Goal: Information Seeking & Learning: Learn about a topic

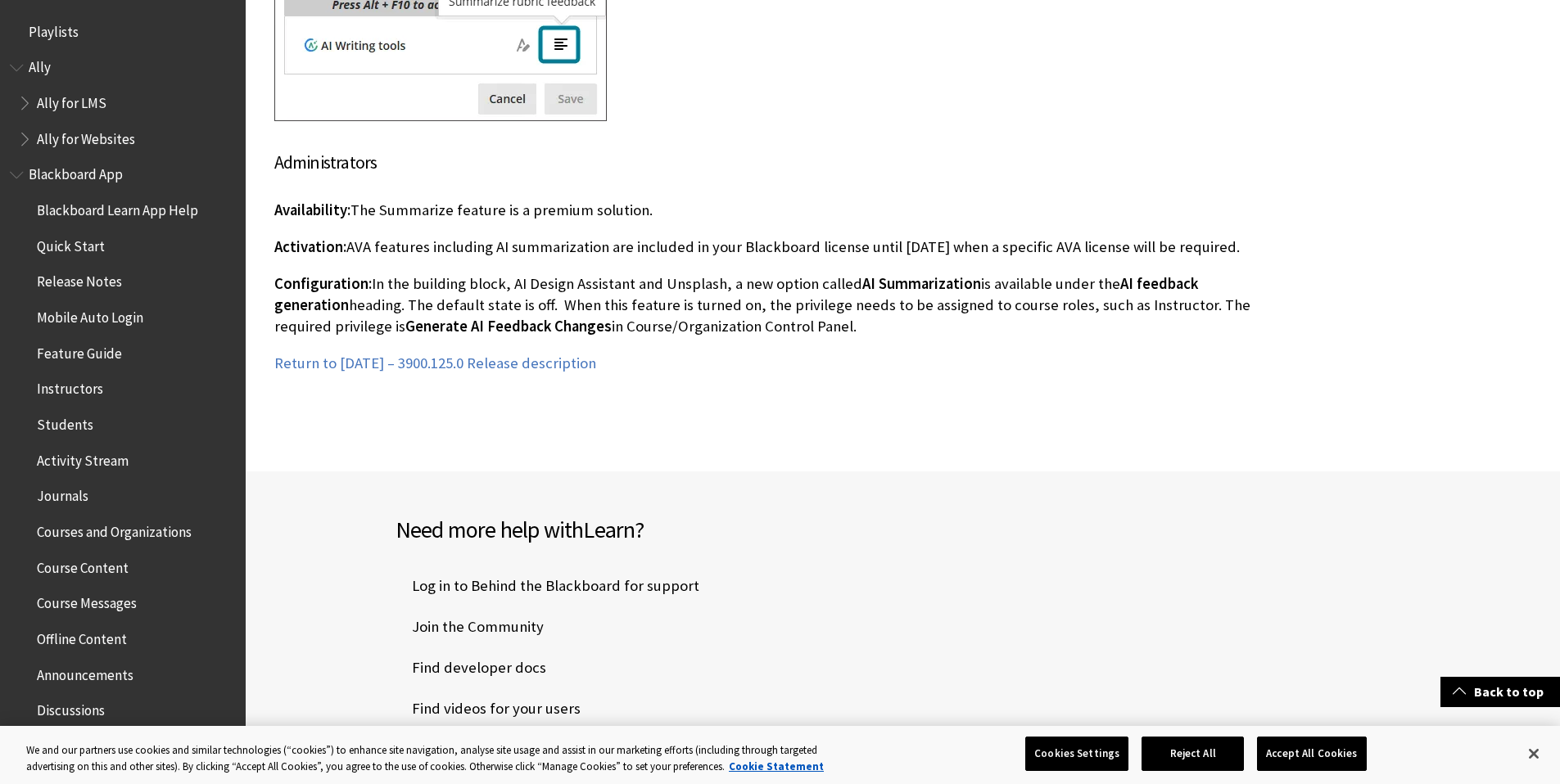
scroll to position [1040, 0]
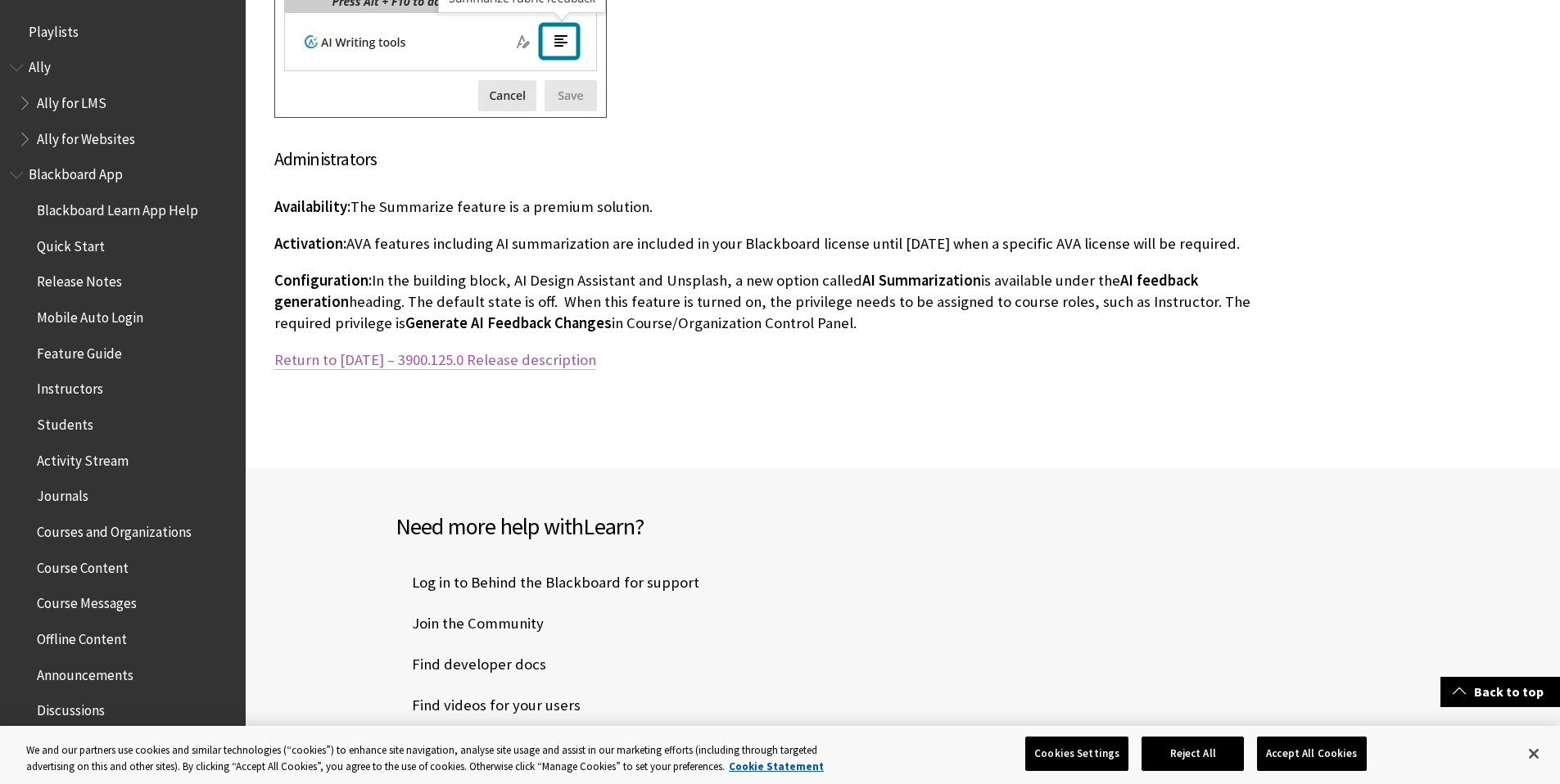
click at [481, 359] on link "Return to September 2025 – 3900.125.0 Release description" at bounding box center [435, 360] width 322 height 19
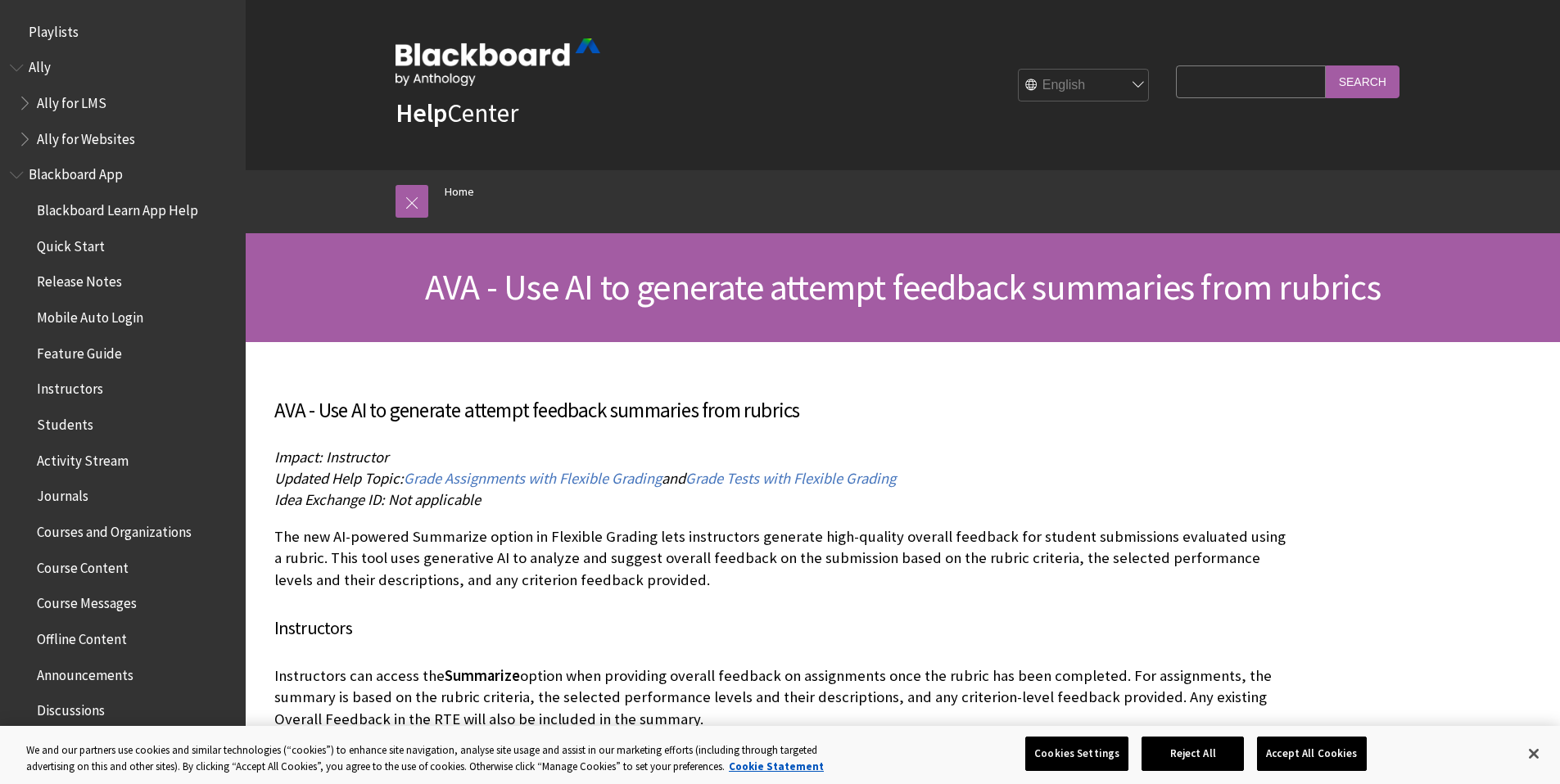
click at [1223, 76] on input "Search Query" at bounding box center [1250, 82] width 149 height 32
type input "release"
click at [1325, 66] on input "Search" at bounding box center [1362, 82] width 74 height 32
click at [1391, 82] on input "Search" at bounding box center [1362, 82] width 74 height 32
click at [1371, 83] on input "Search" at bounding box center [1362, 82] width 74 height 32
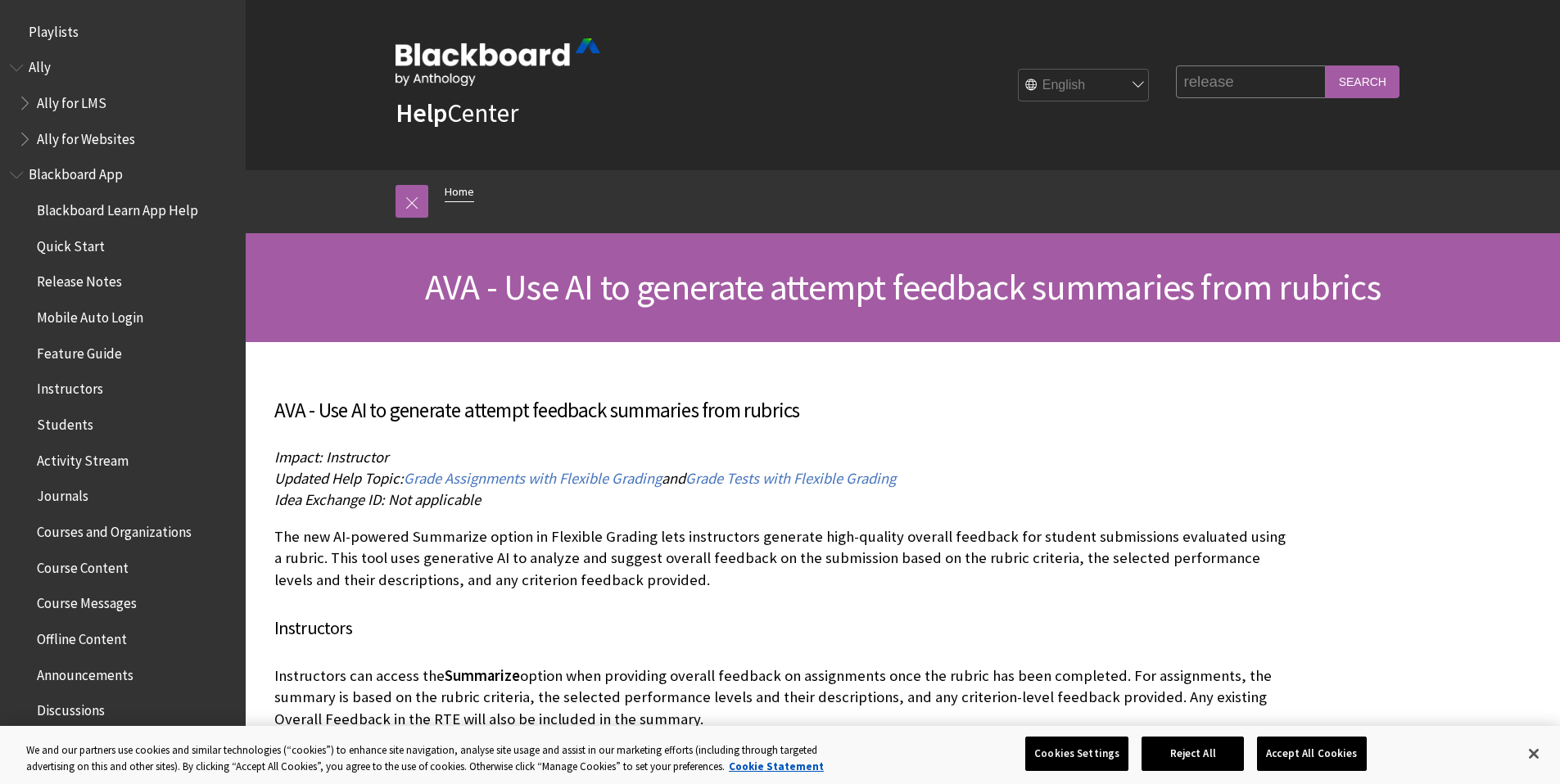
click at [461, 188] on link "Home" at bounding box center [459, 192] width 29 height 20
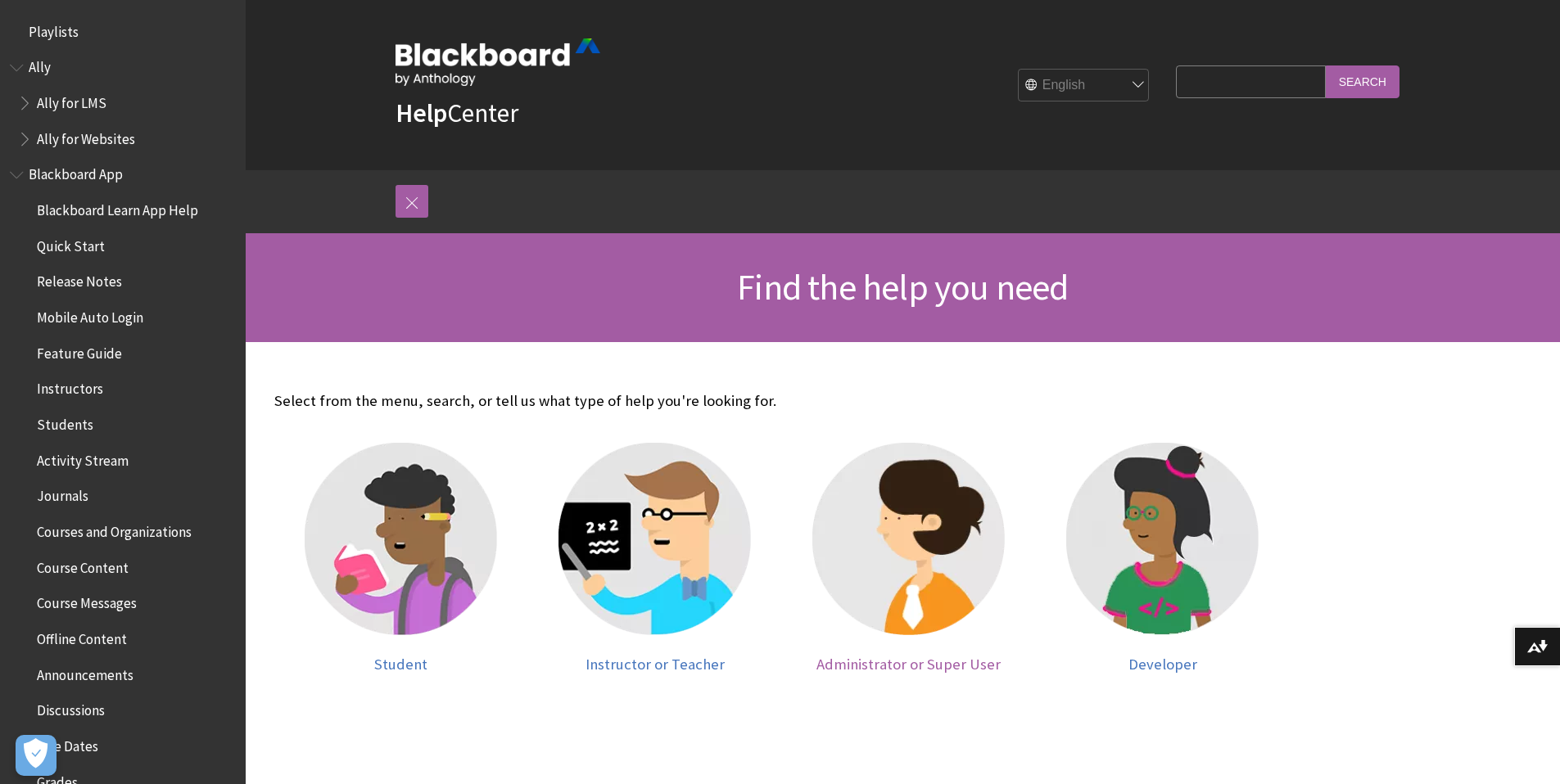
click at [912, 515] on img at bounding box center [908, 539] width 192 height 192
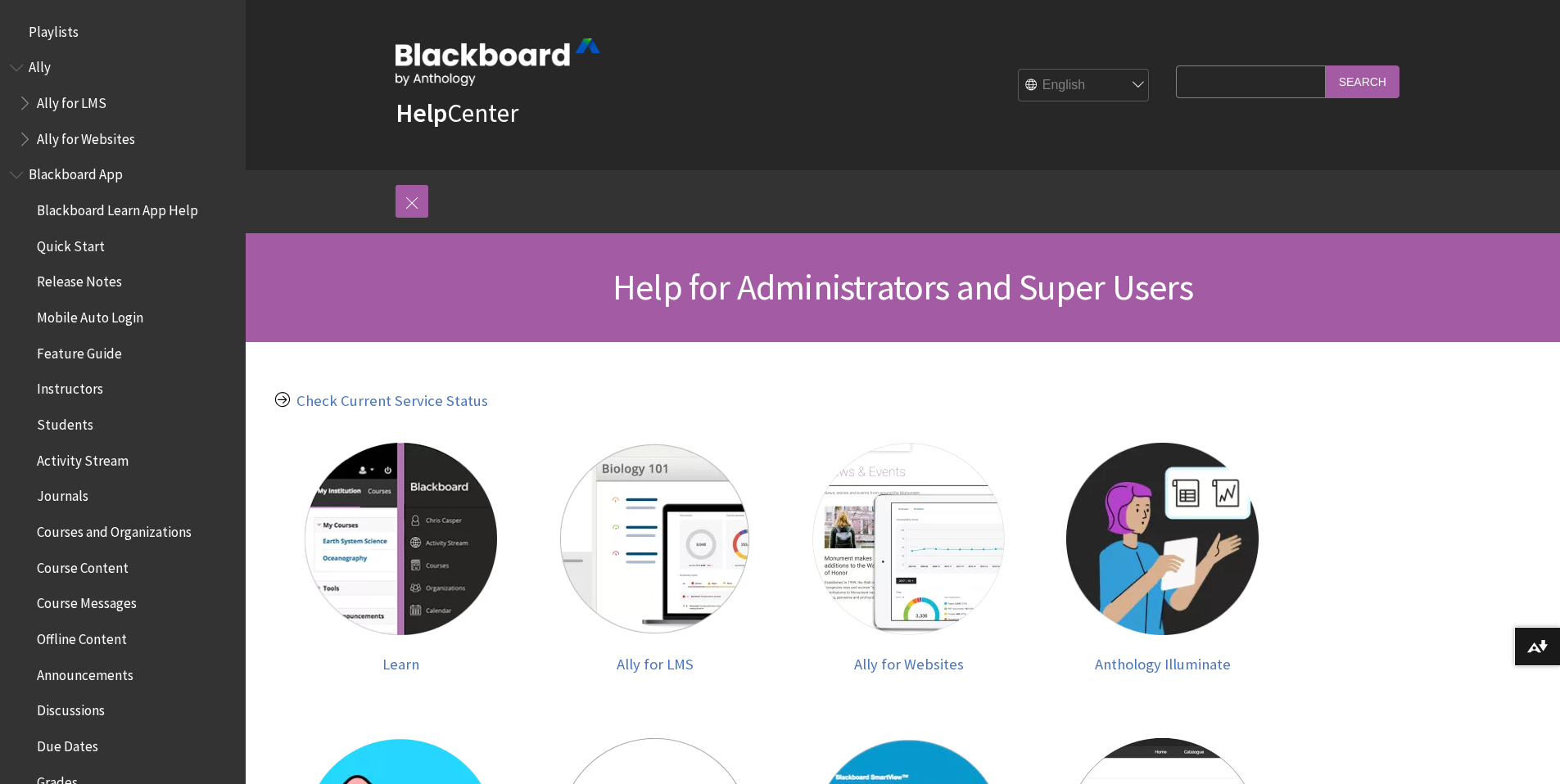
click at [1228, 88] on input "Search Query" at bounding box center [1250, 82] width 149 height 32
type input "ava"
click at [1325, 66] on input "Search" at bounding box center [1362, 82] width 74 height 32
click at [1360, 80] on input "Search" at bounding box center [1362, 82] width 74 height 32
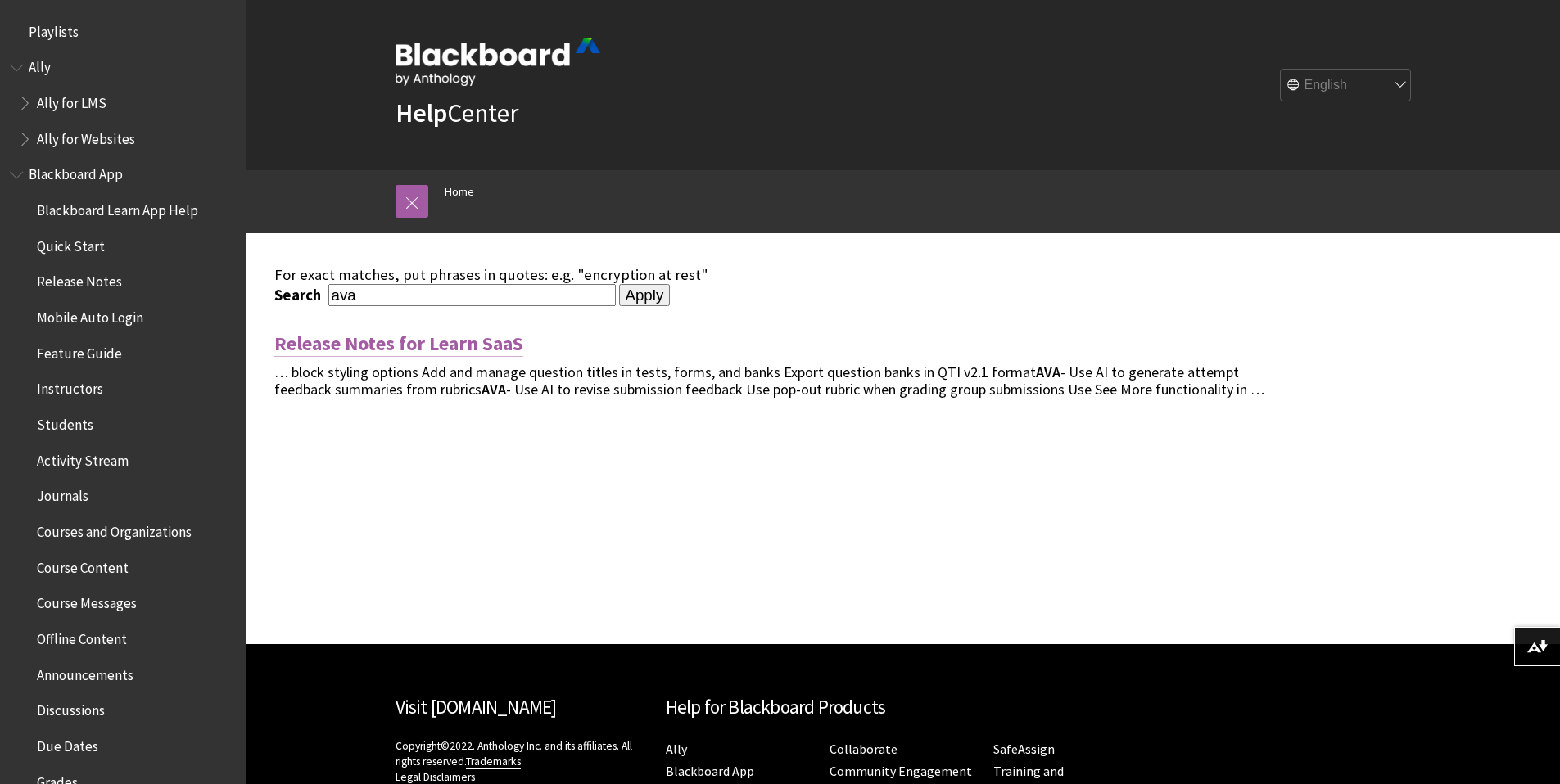
click at [469, 343] on link "Release Notes for Learn SaaS" at bounding box center [398, 344] width 249 height 26
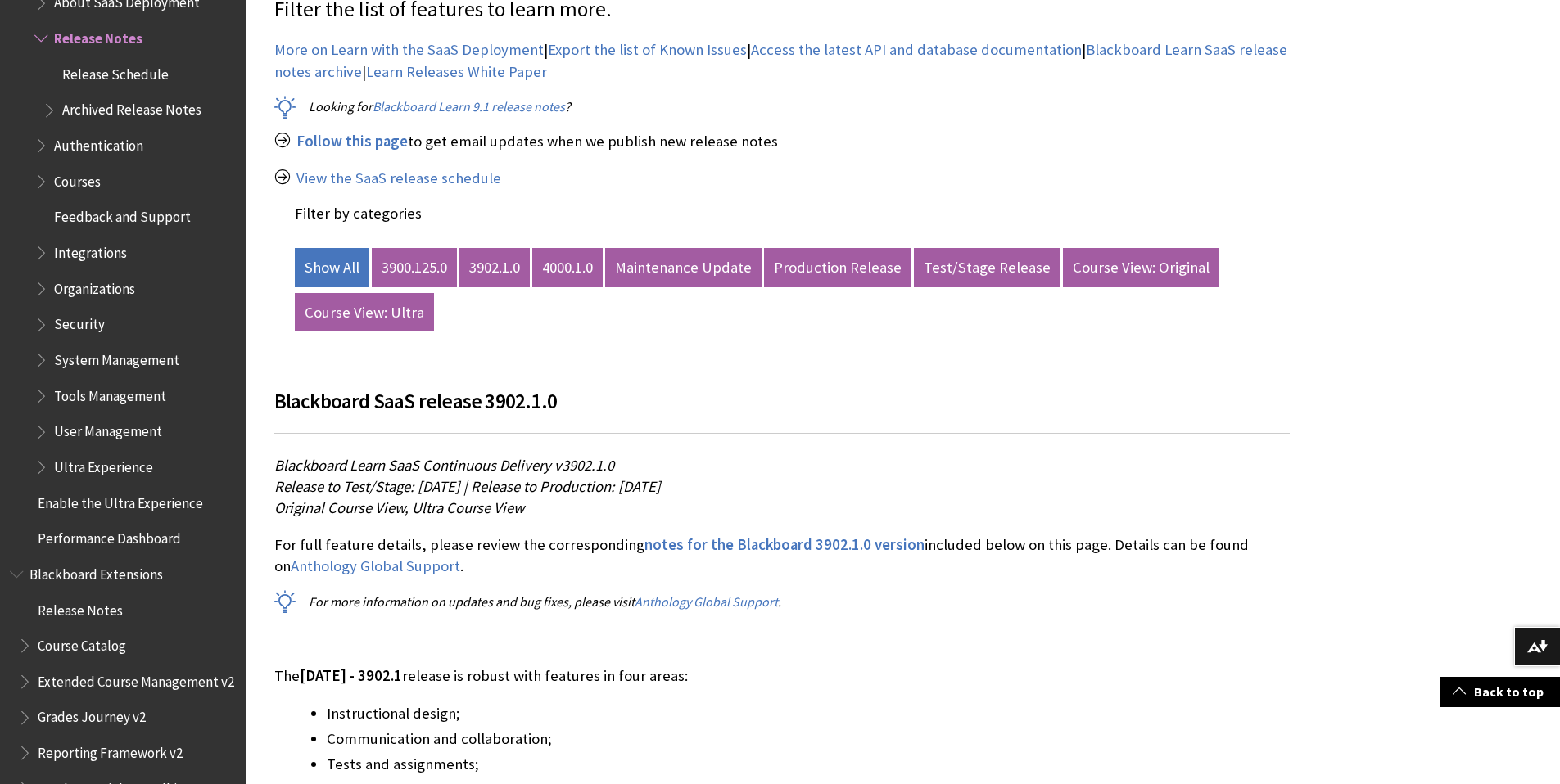
scroll to position [766, 0]
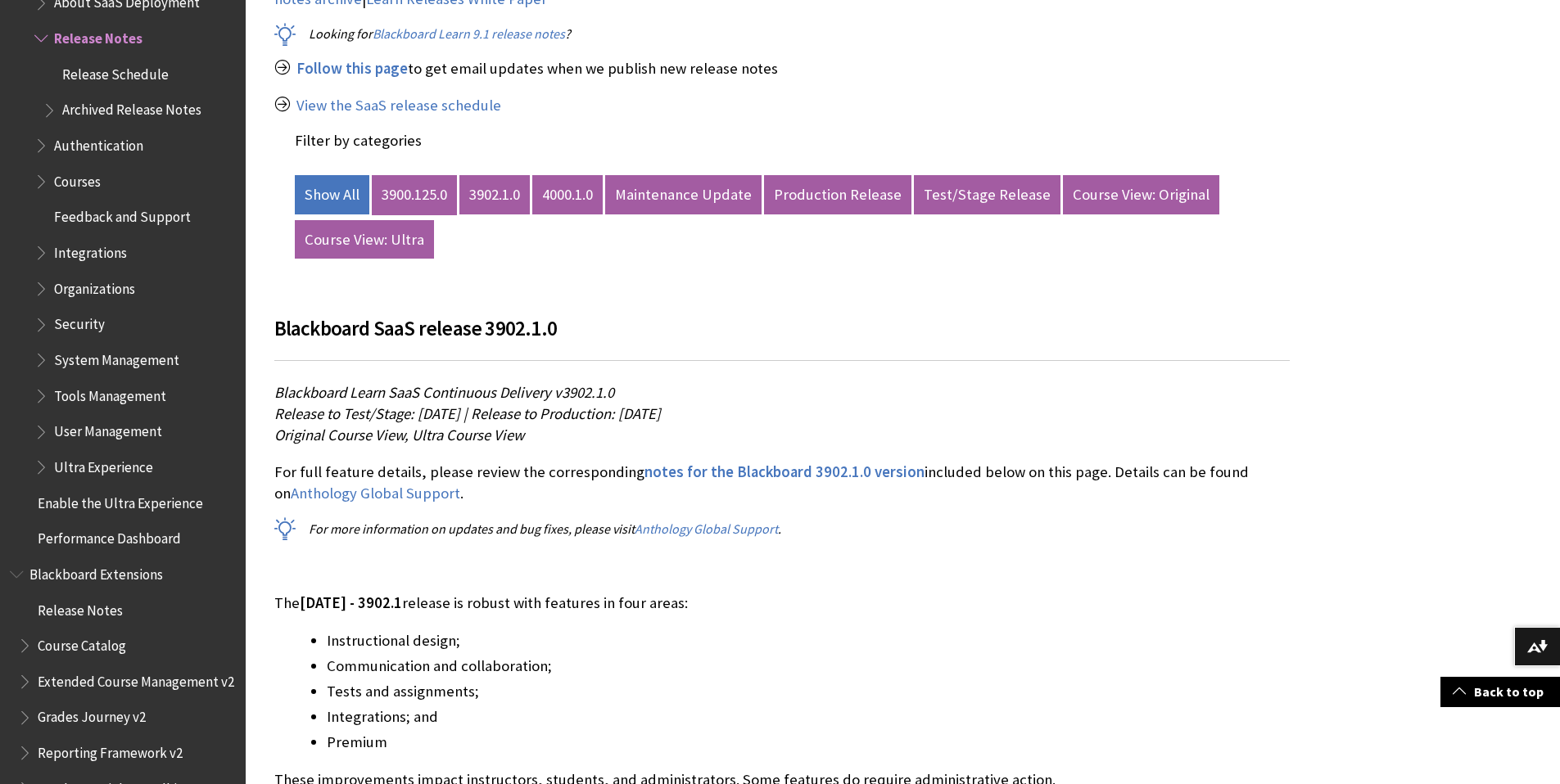
click at [429, 197] on link "3900.125.0" at bounding box center [414, 194] width 85 height 39
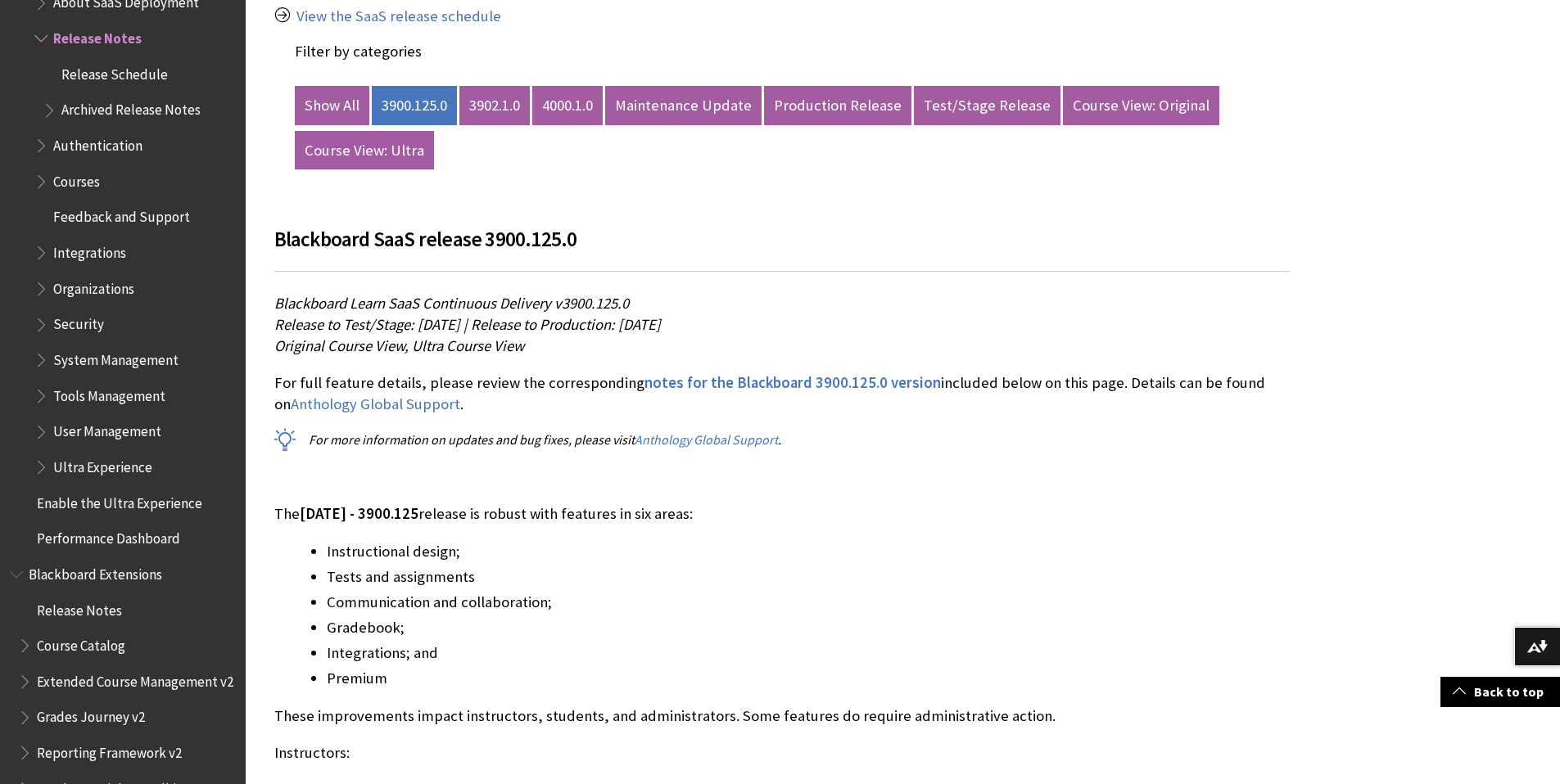
scroll to position [1241, 0]
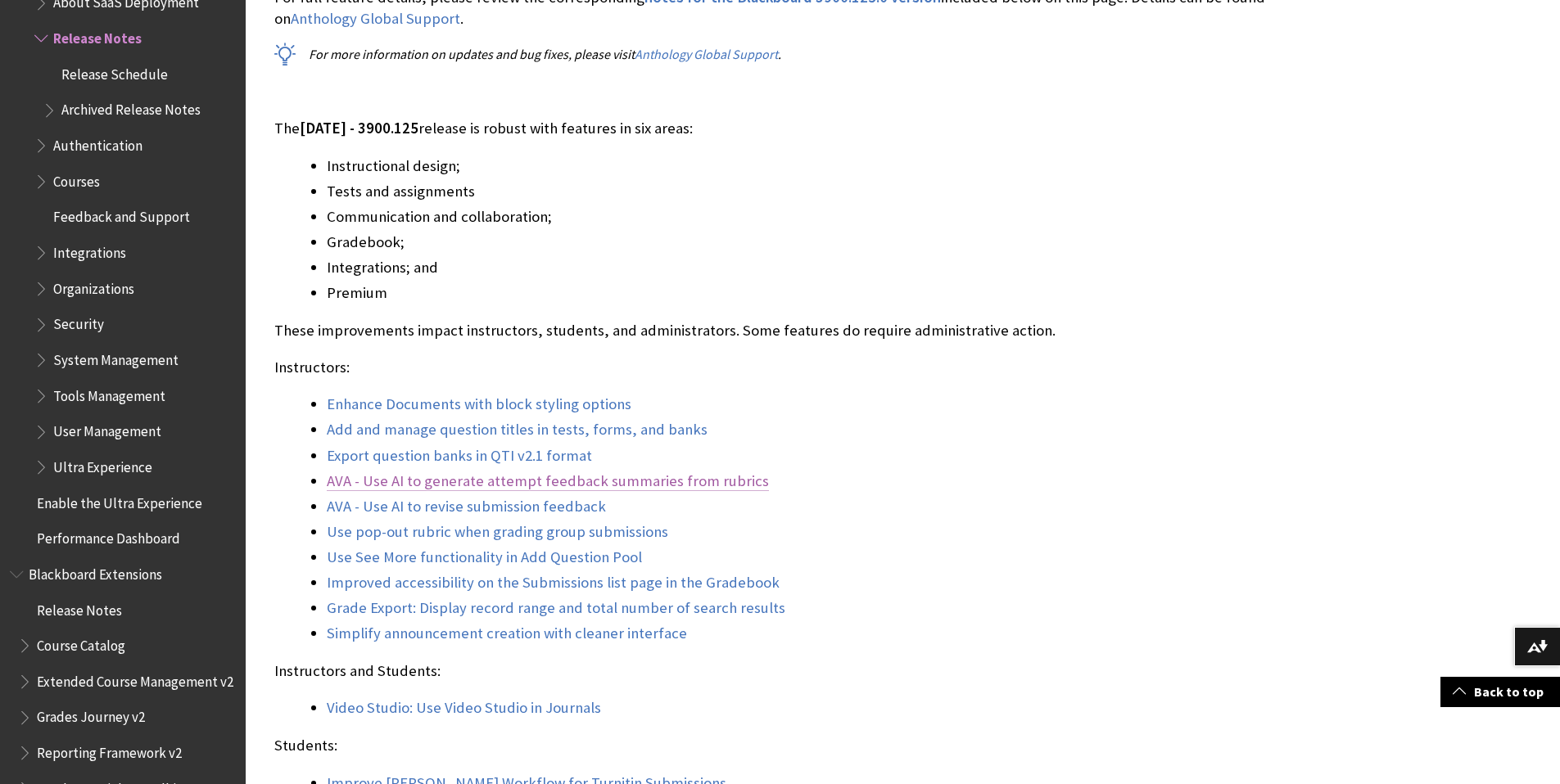
click at [479, 483] on link "AVA - Use AI to generate attempt feedback summaries from rubrics" at bounding box center [548, 481] width 442 height 19
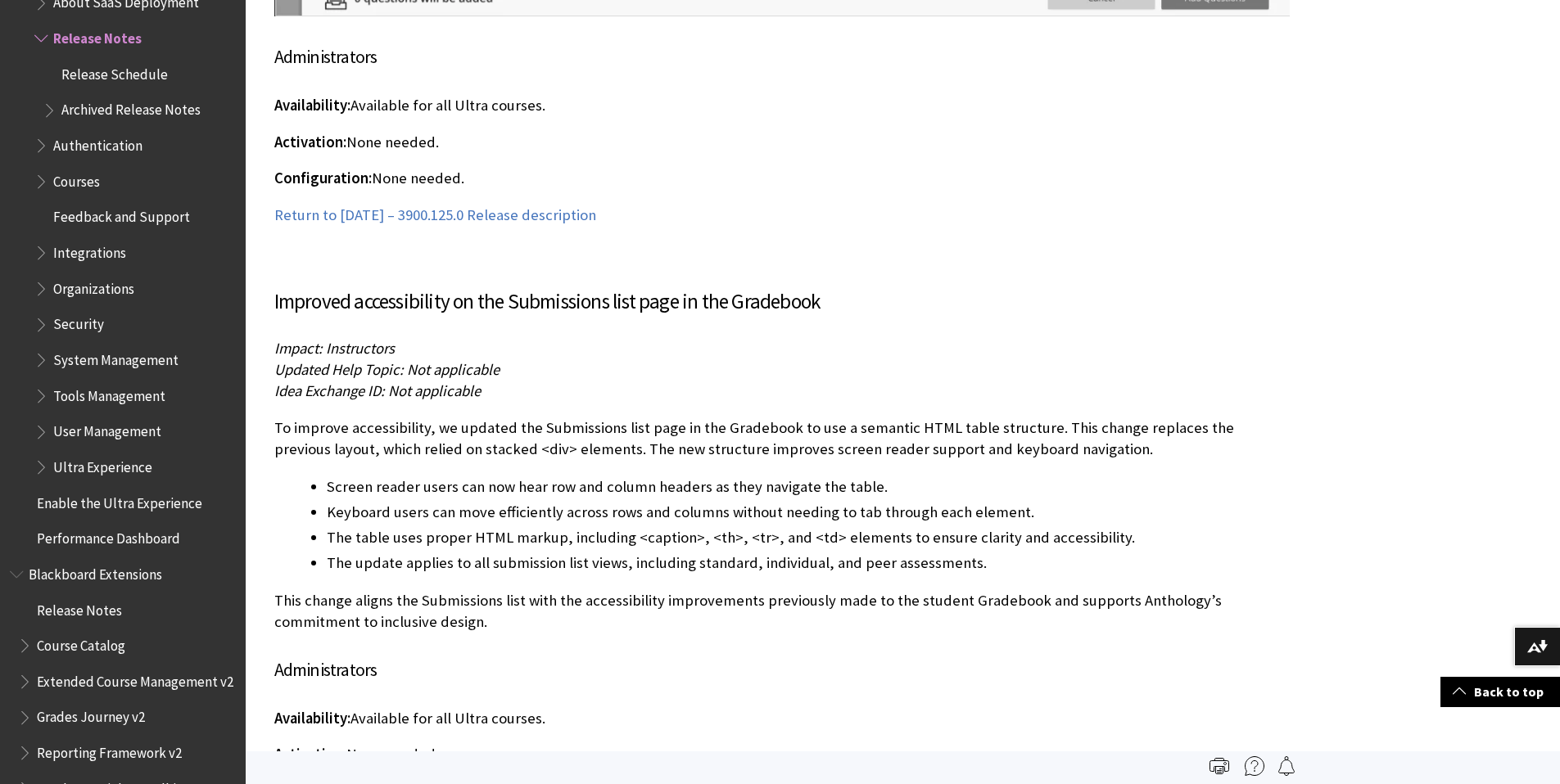
scroll to position [12449, 0]
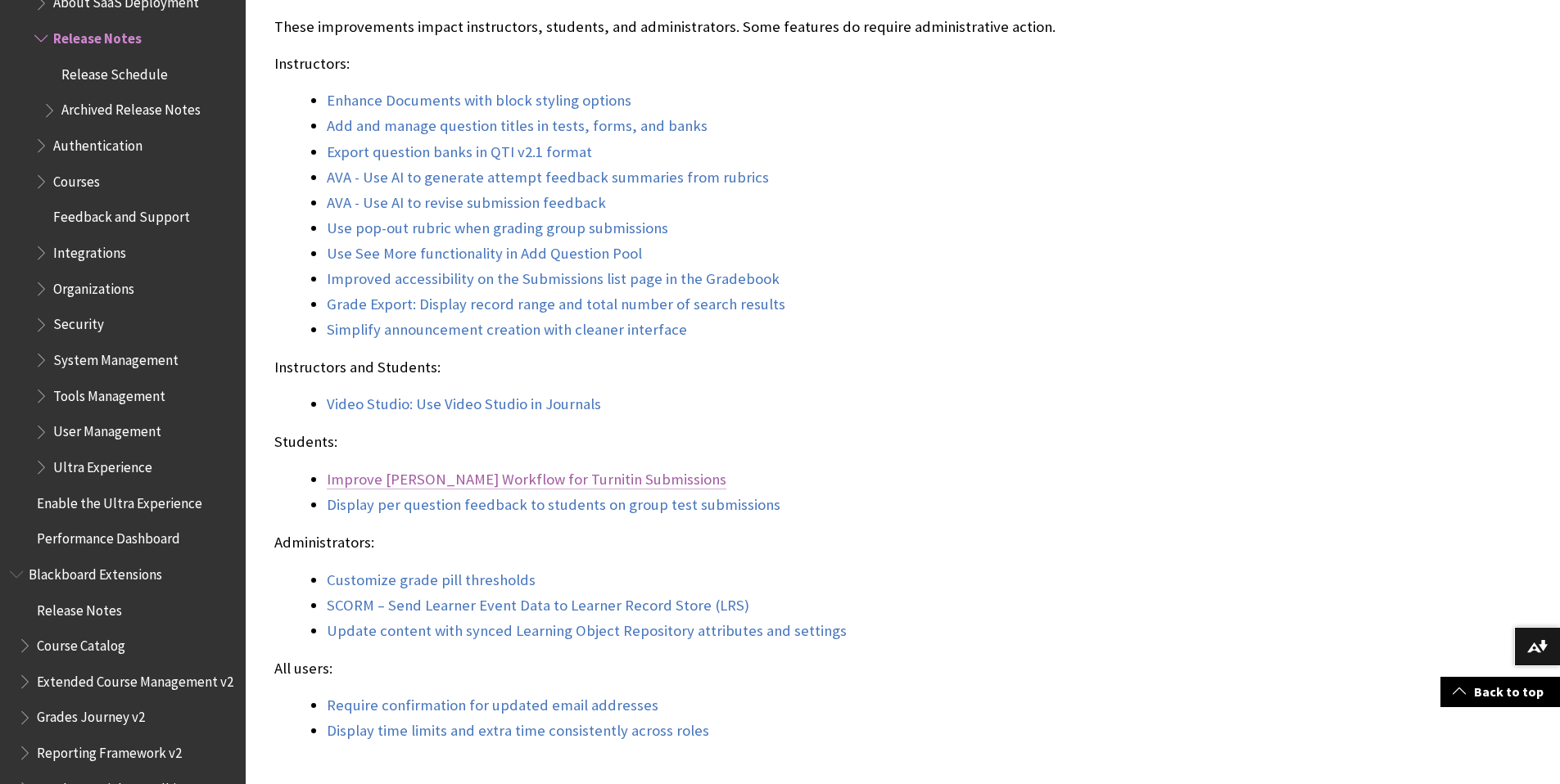
scroll to position [1563, 0]
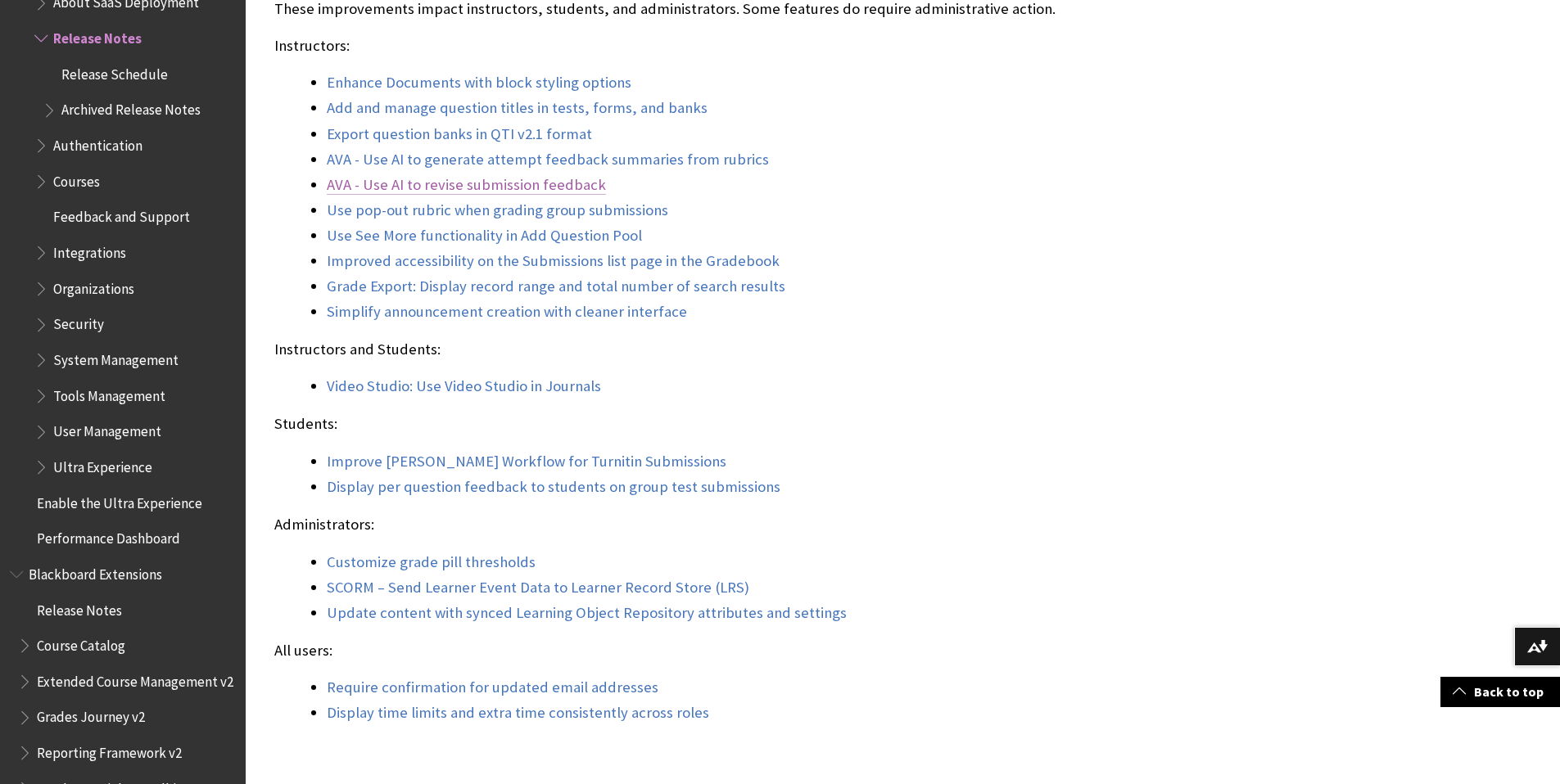
click at [431, 187] on link "AVA - Use AI to revise submission feedback" at bounding box center [466, 184] width 279 height 19
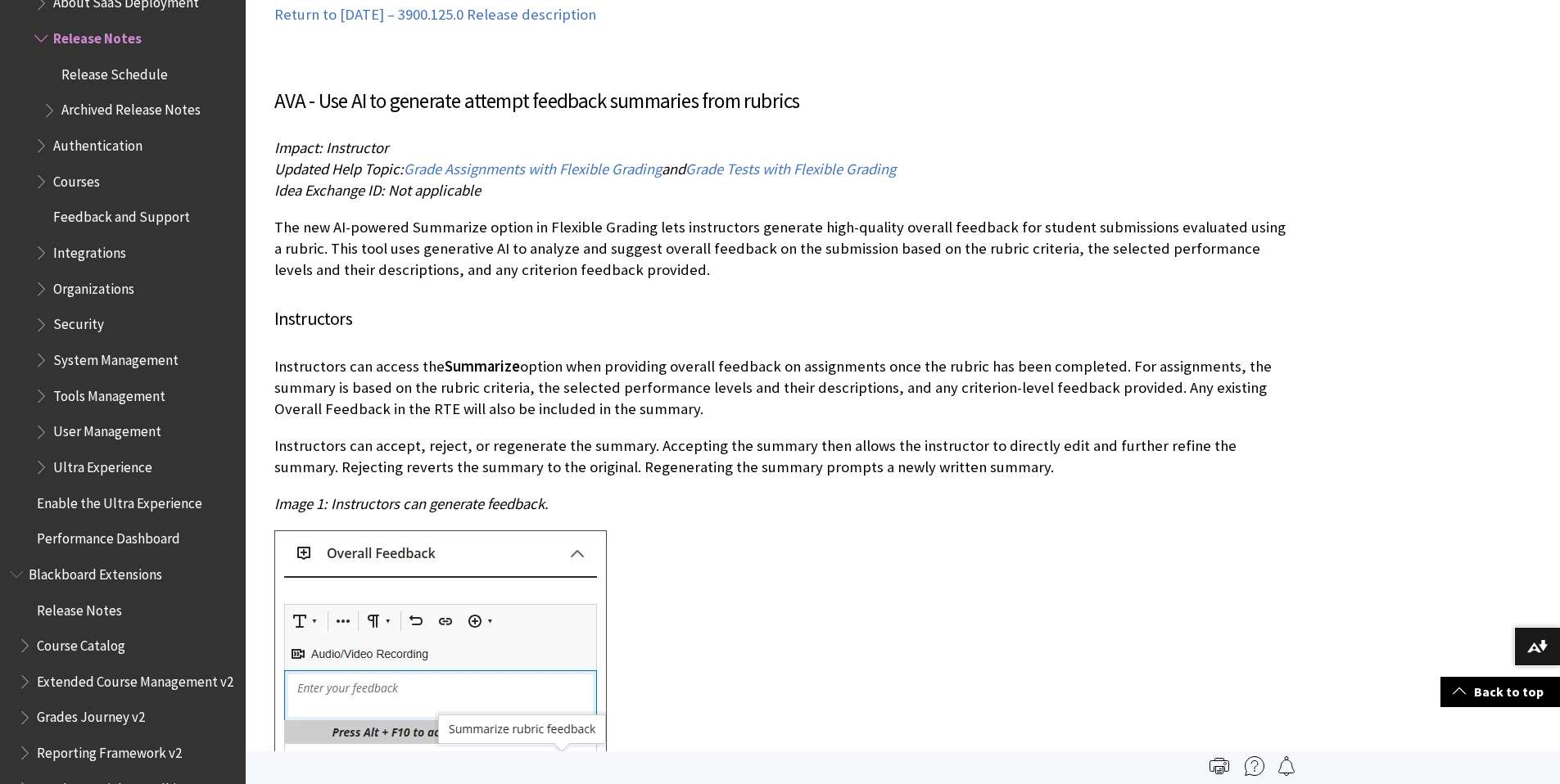
scroll to position [18435, 0]
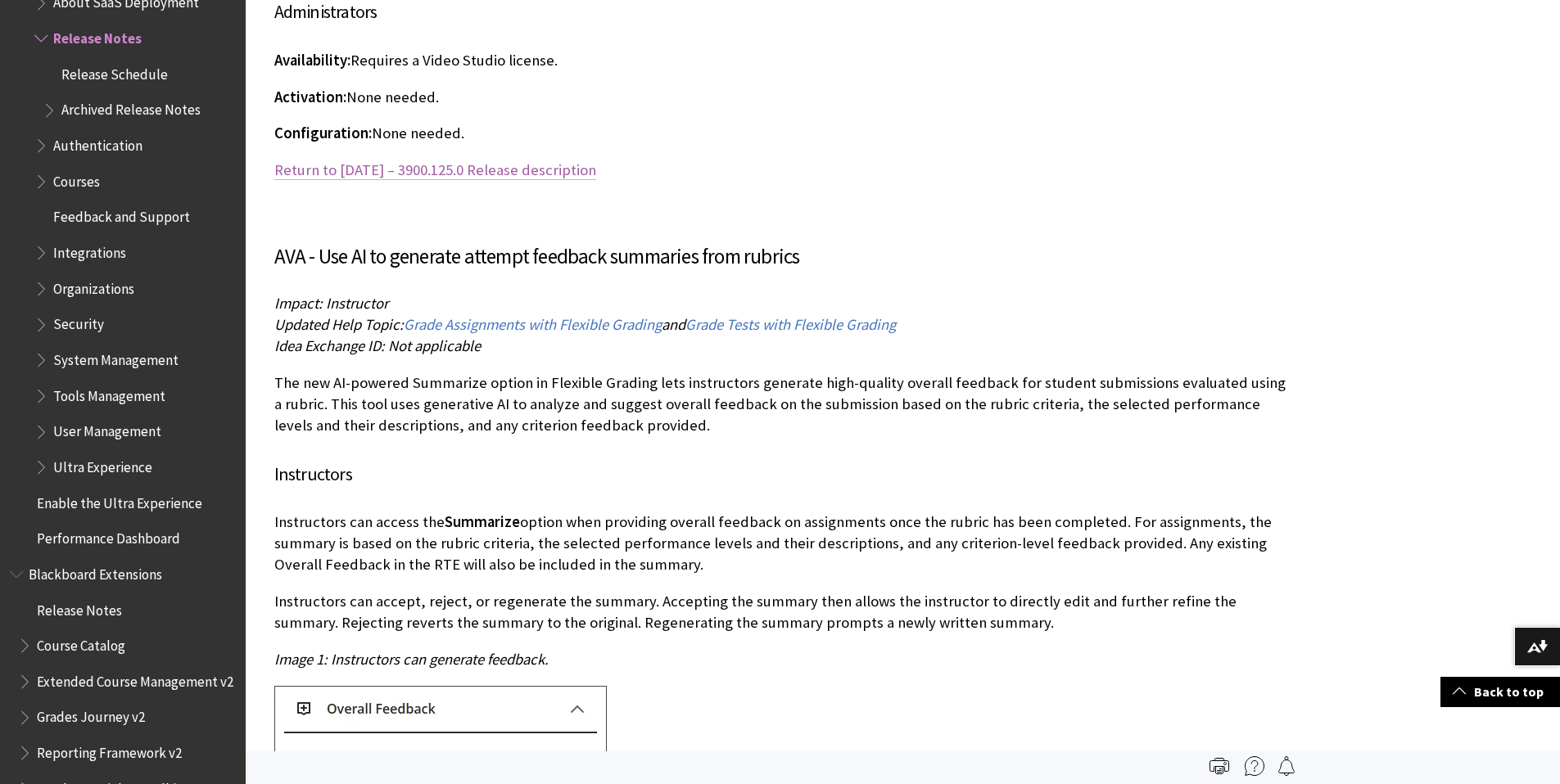
click at [485, 160] on link "Return to September 2025 – 3900.125.0 Release description" at bounding box center [435, 170] width 322 height 19
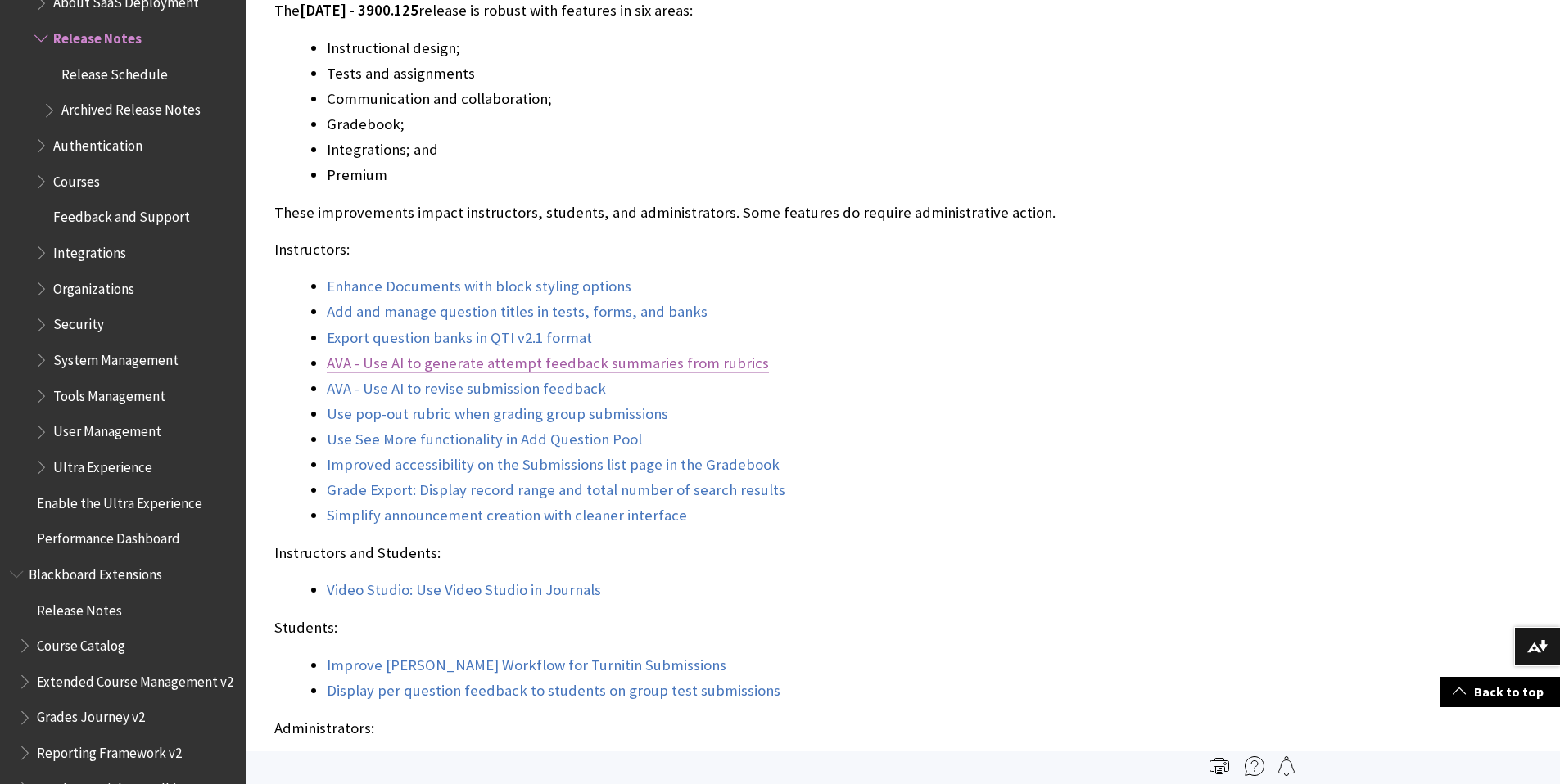
click at [433, 361] on link "AVA - Use AI to generate attempt feedback summaries from rubrics" at bounding box center [548, 363] width 442 height 19
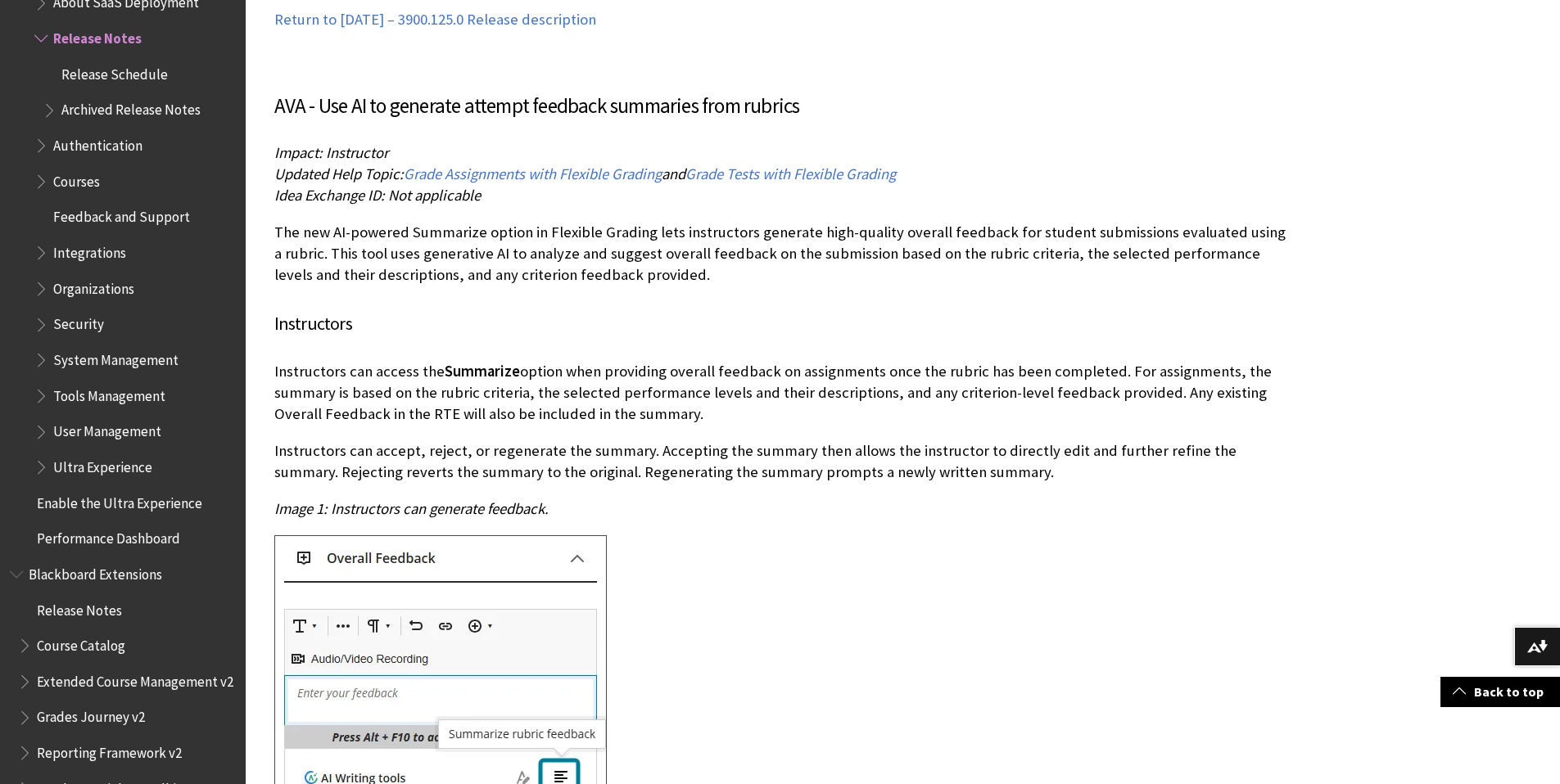
click at [478, 262] on div "AVA - Use AI to generate attempt feedback summaries from rubrics Impact: Instru…" at bounding box center [782, 598] width 1015 height 1016
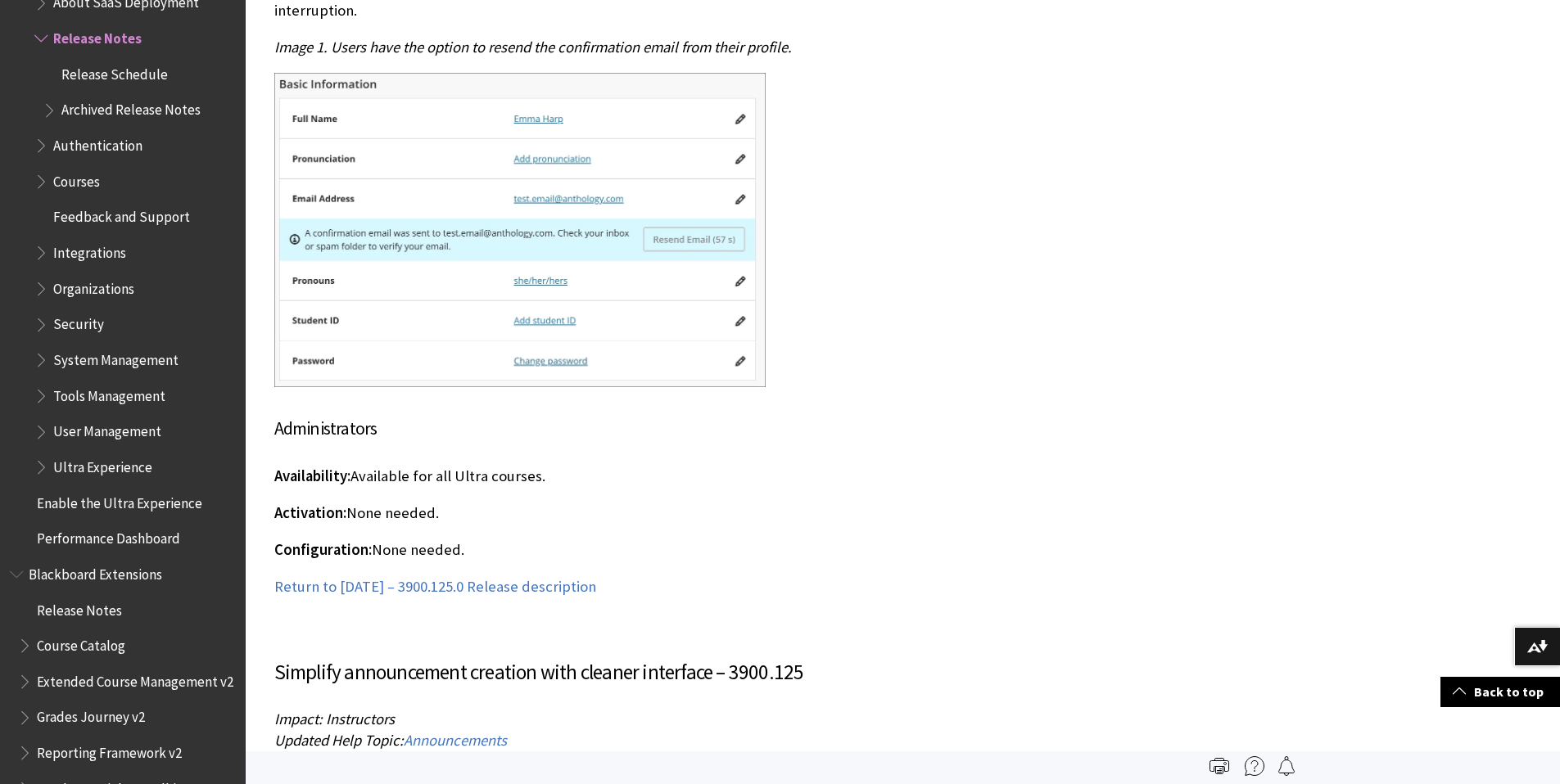
scroll to position [8665, 0]
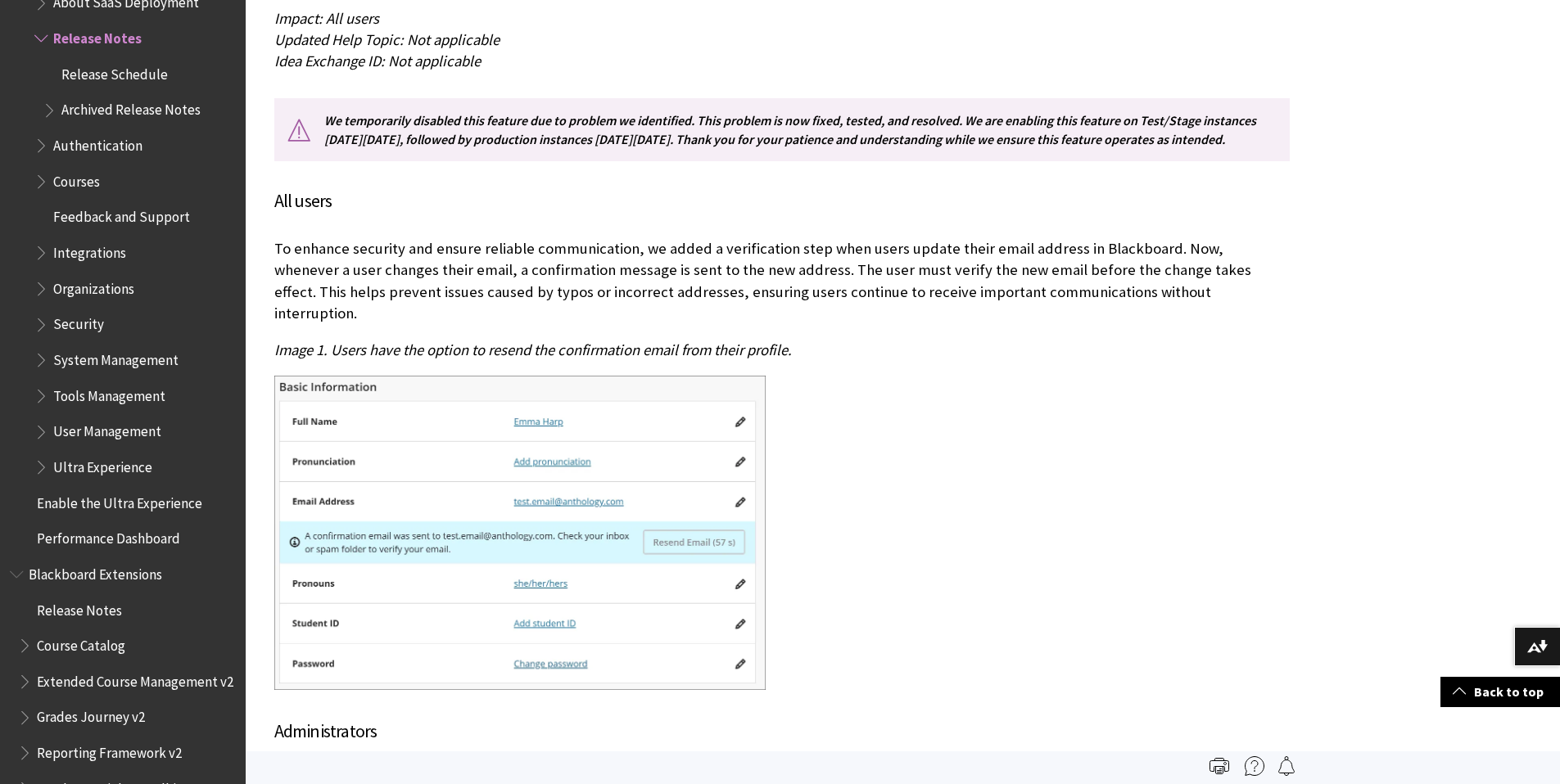
click at [80, 66] on span "Release Schedule" at bounding box center [114, 71] width 107 height 22
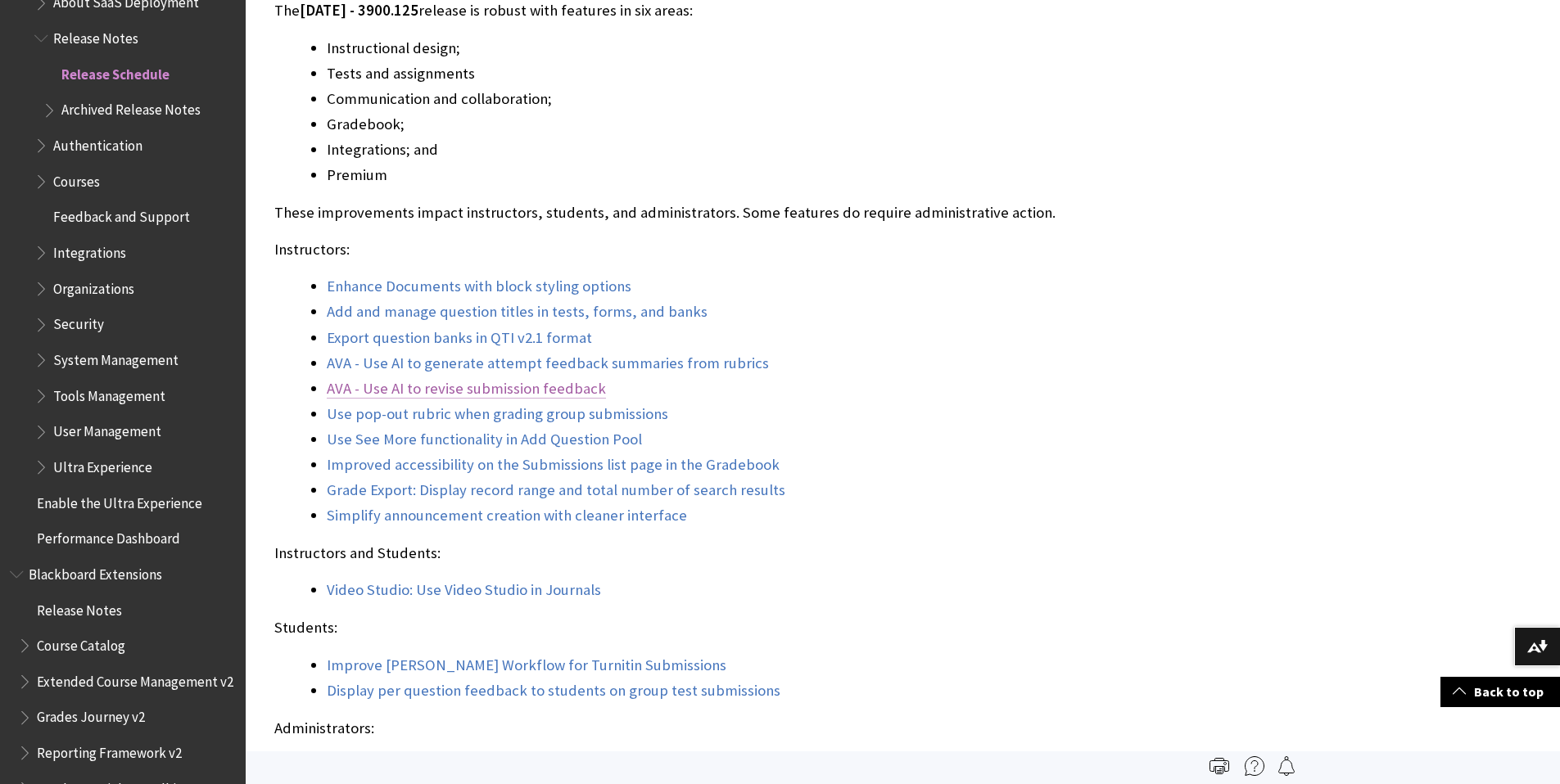
click at [453, 388] on link "AVA - Use AI to revise submission feedback" at bounding box center [466, 388] width 279 height 19
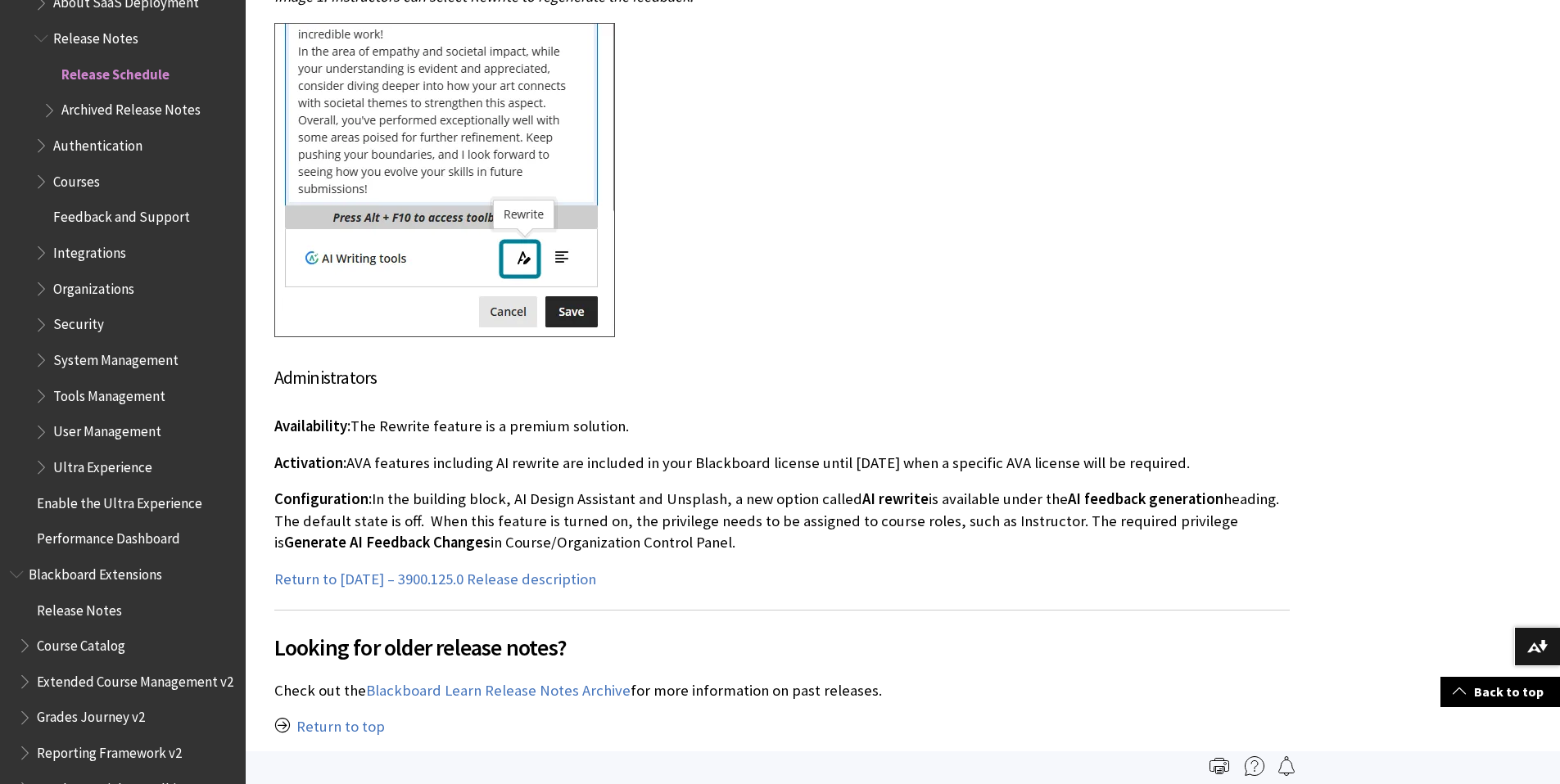
scroll to position [20046, 0]
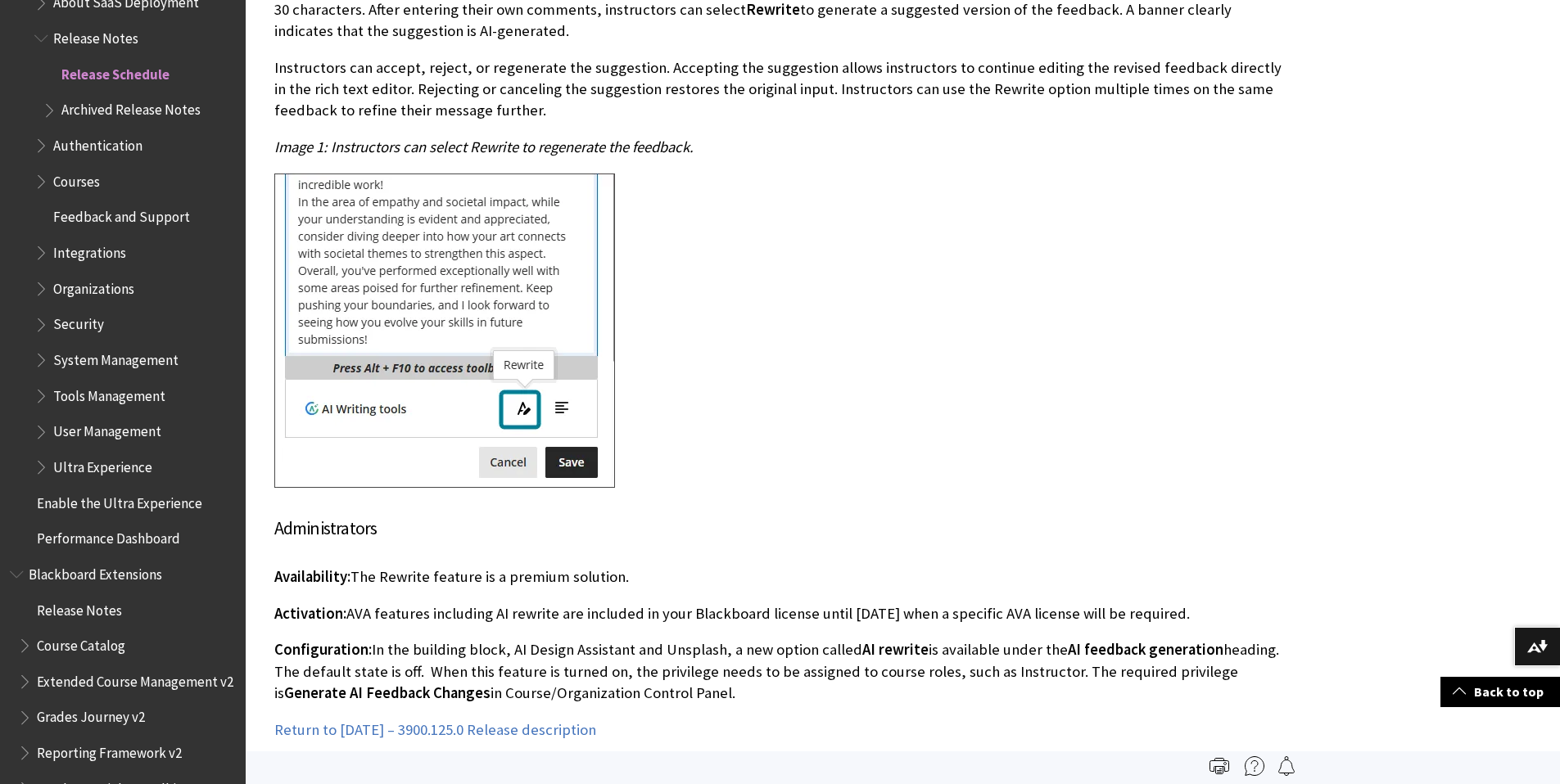
scroll to position [1359, 0]
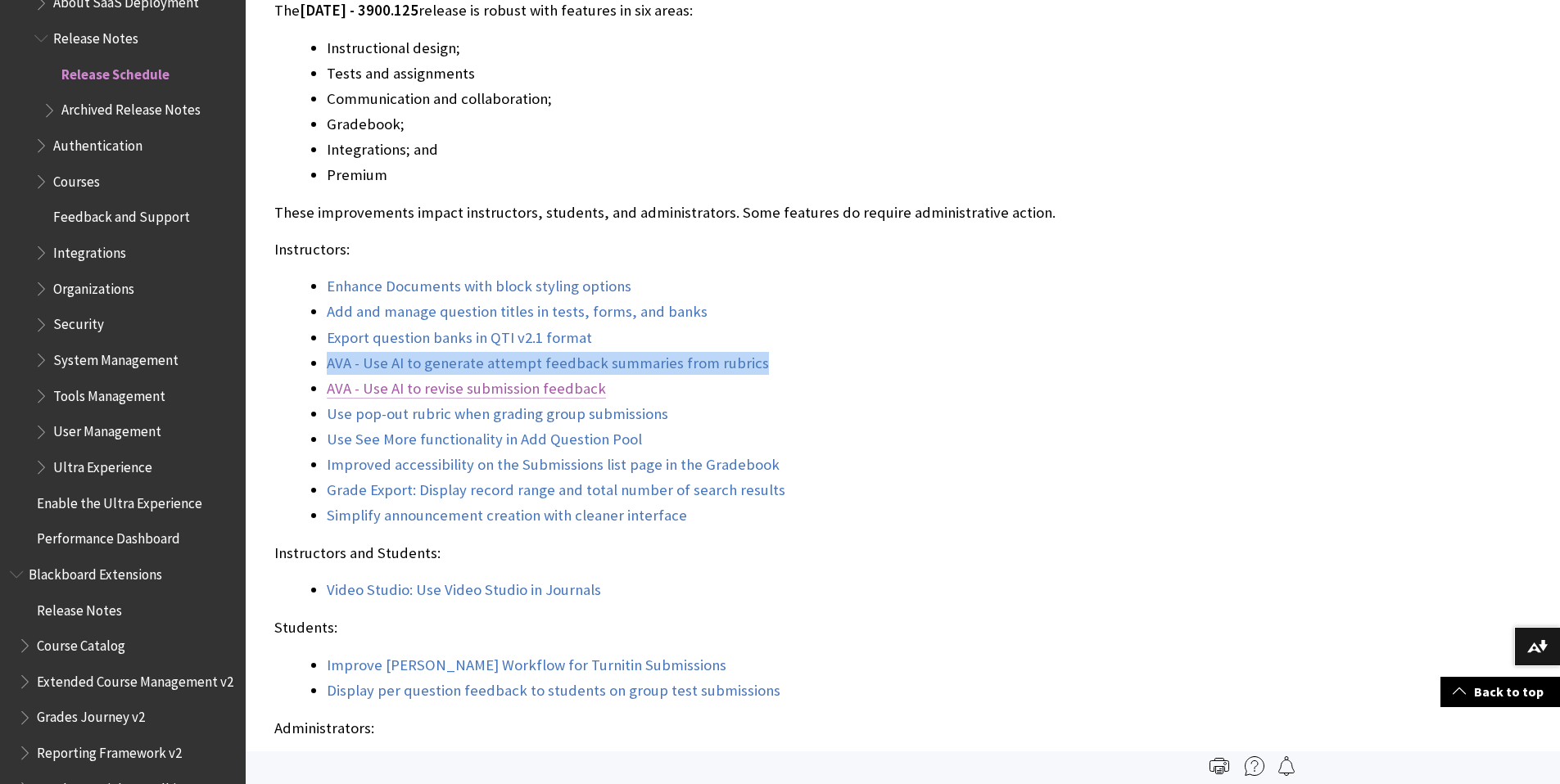
click at [451, 388] on link "AVA - Use AI to revise submission feedback" at bounding box center [466, 388] width 279 height 19
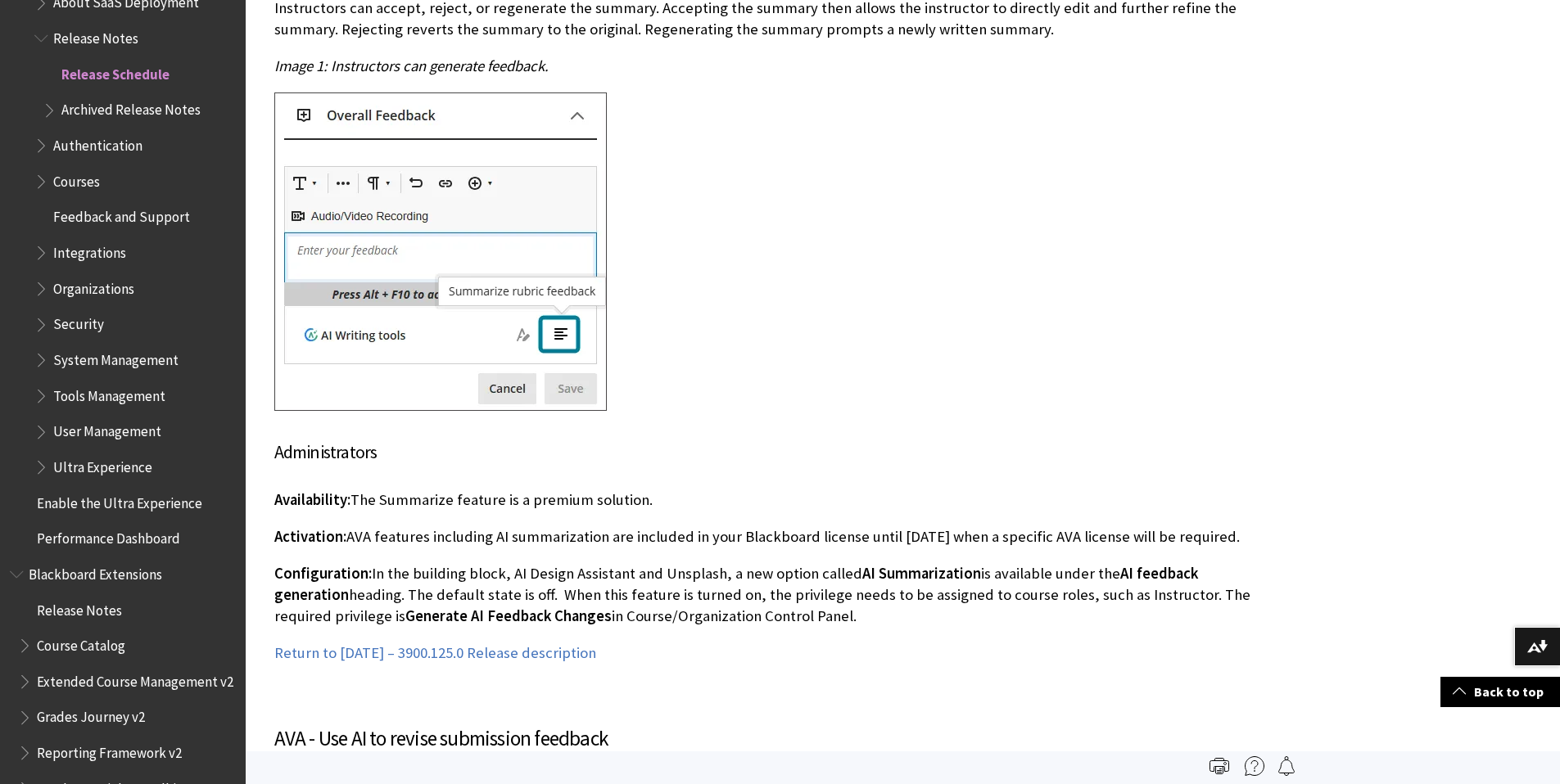
scroll to position [19012, 0]
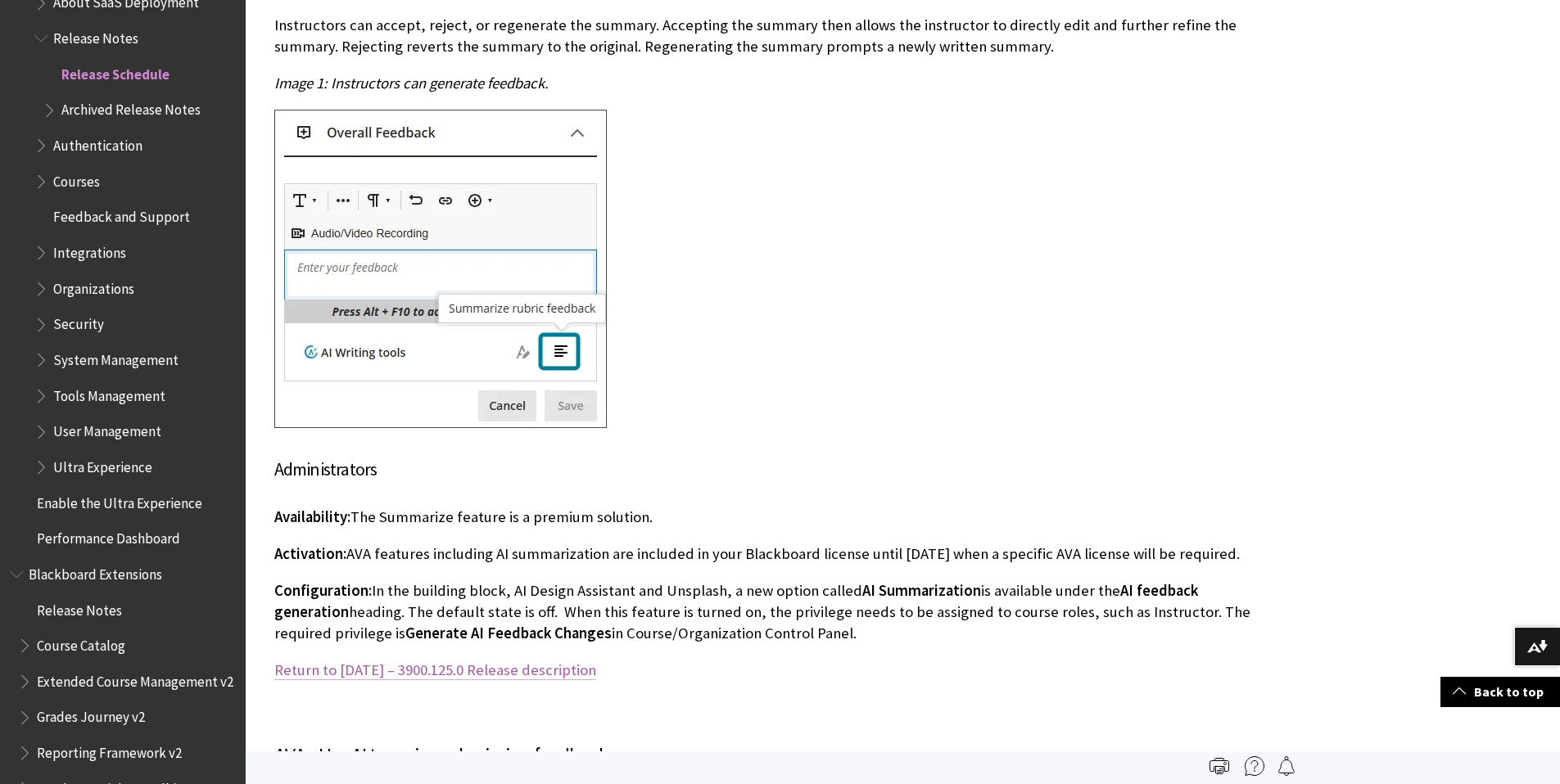
click at [516, 660] on link "Return to September 2025 – 3900.125.0 Release description" at bounding box center [435, 670] width 322 height 19
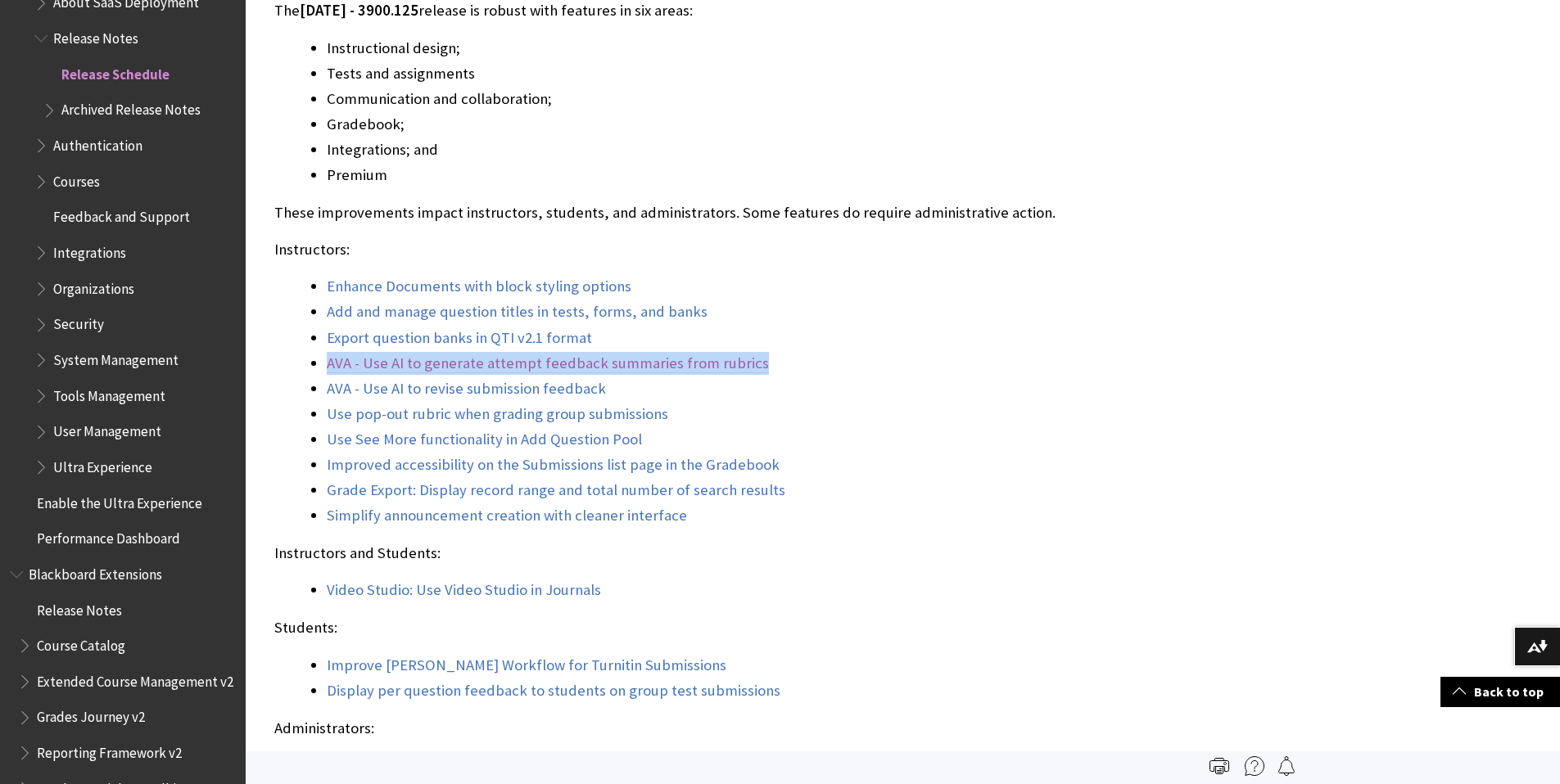
click at [451, 363] on link "AVA - Use AI to generate attempt feedback summaries from rubrics" at bounding box center [548, 363] width 442 height 19
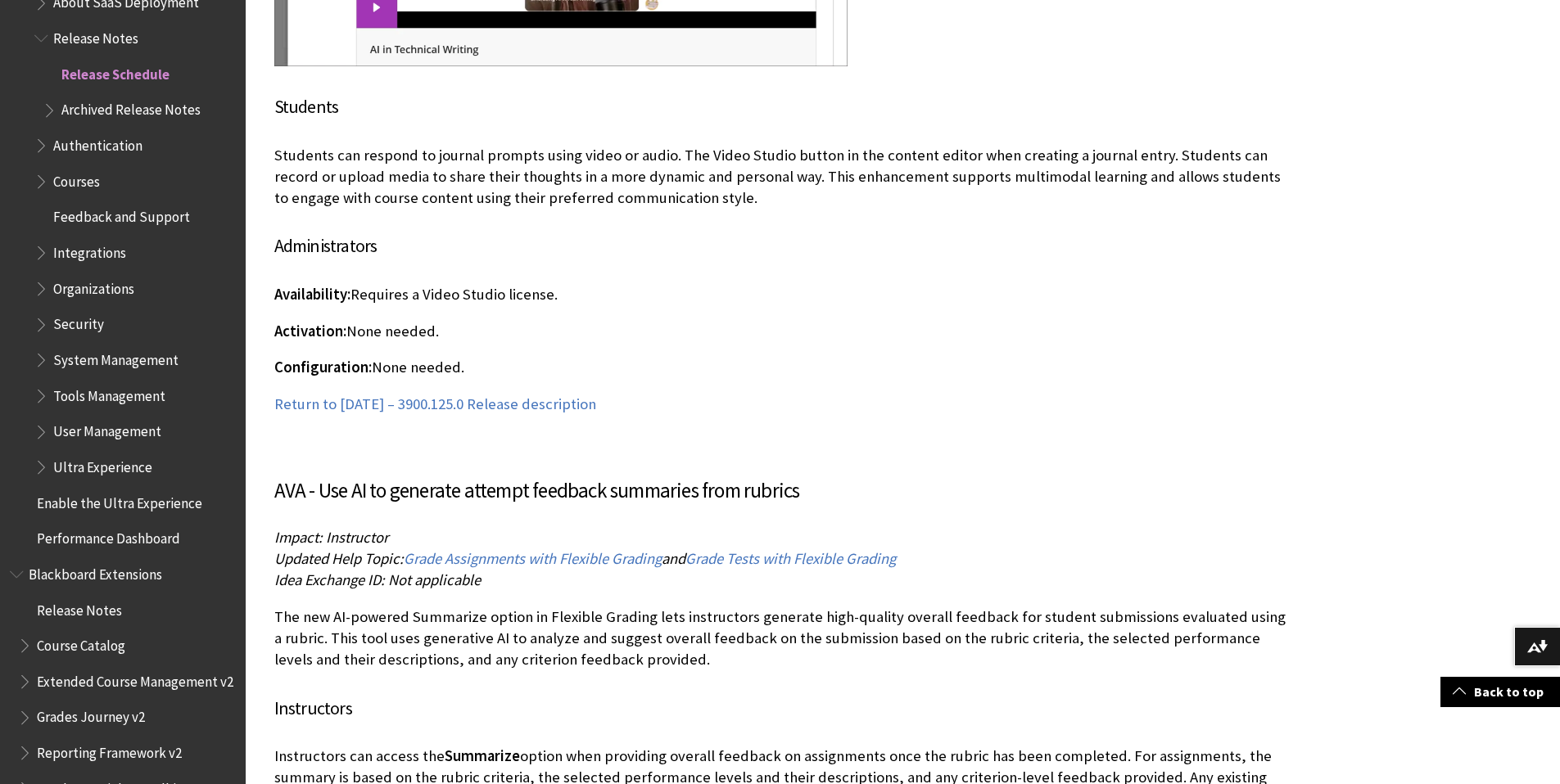
scroll to position [18207, 0]
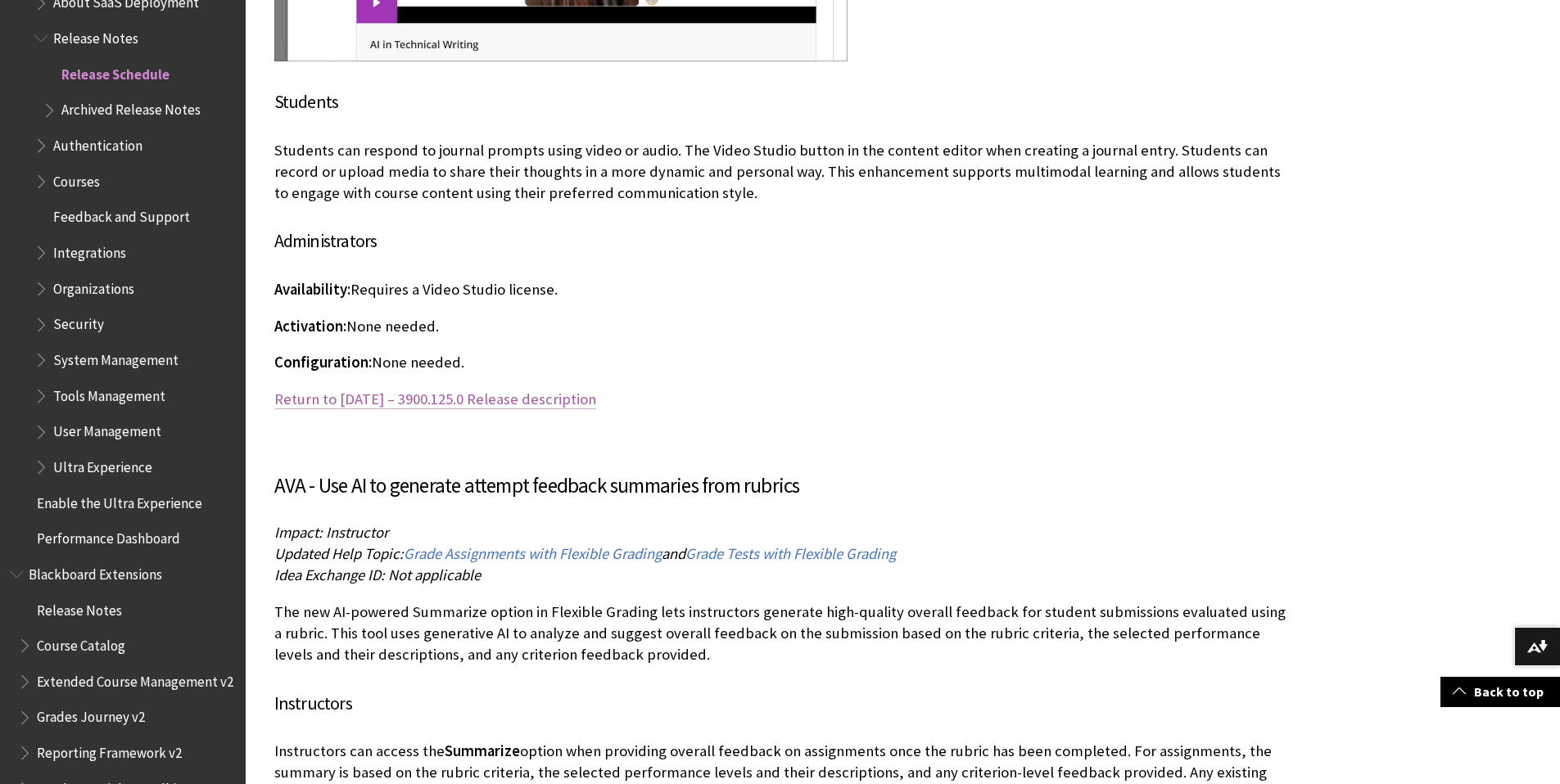
click at [591, 390] on link "Return to September 2025 – 3900.125.0 Release description" at bounding box center [435, 399] width 322 height 19
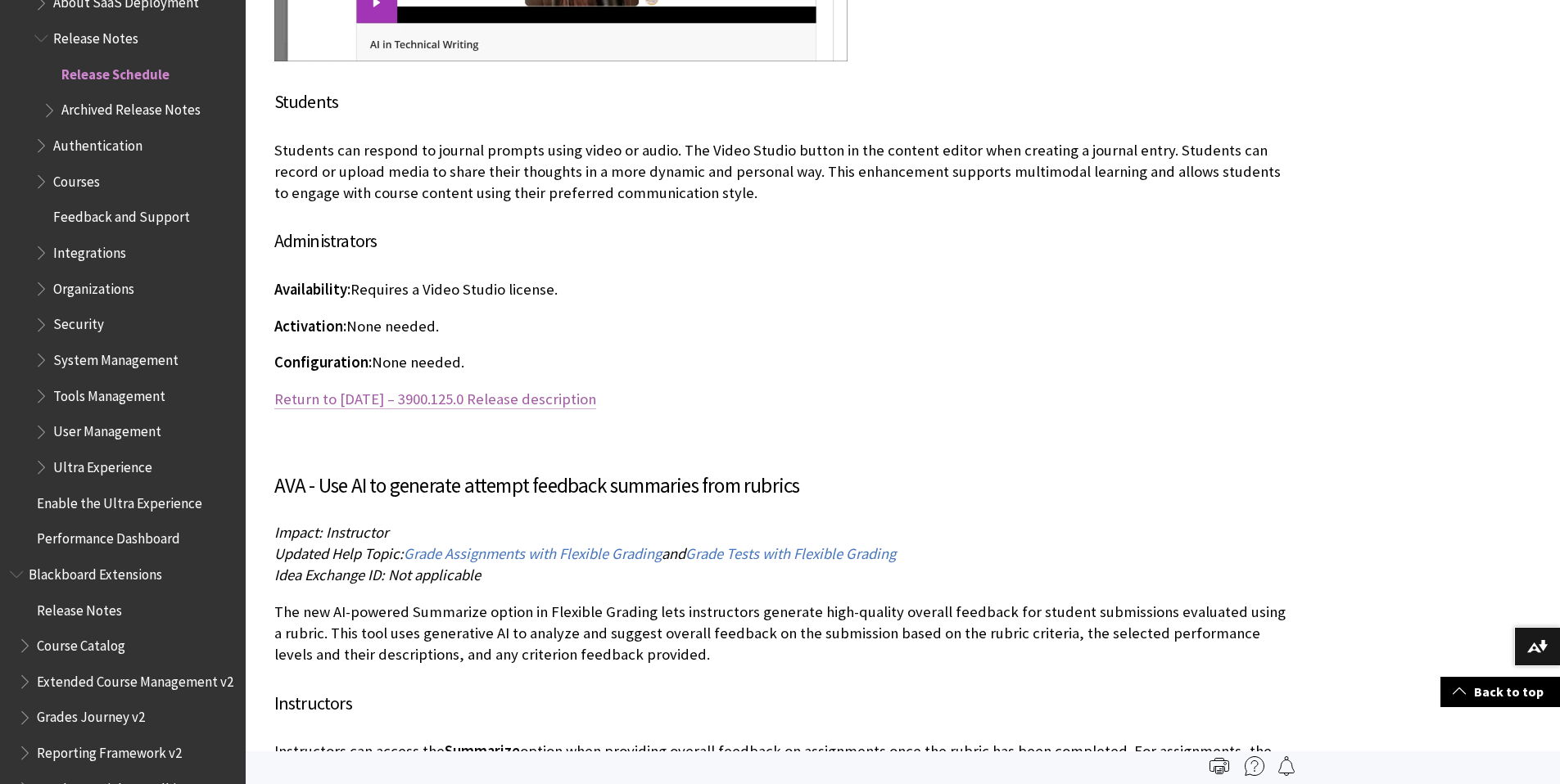
scroll to position [1359, 0]
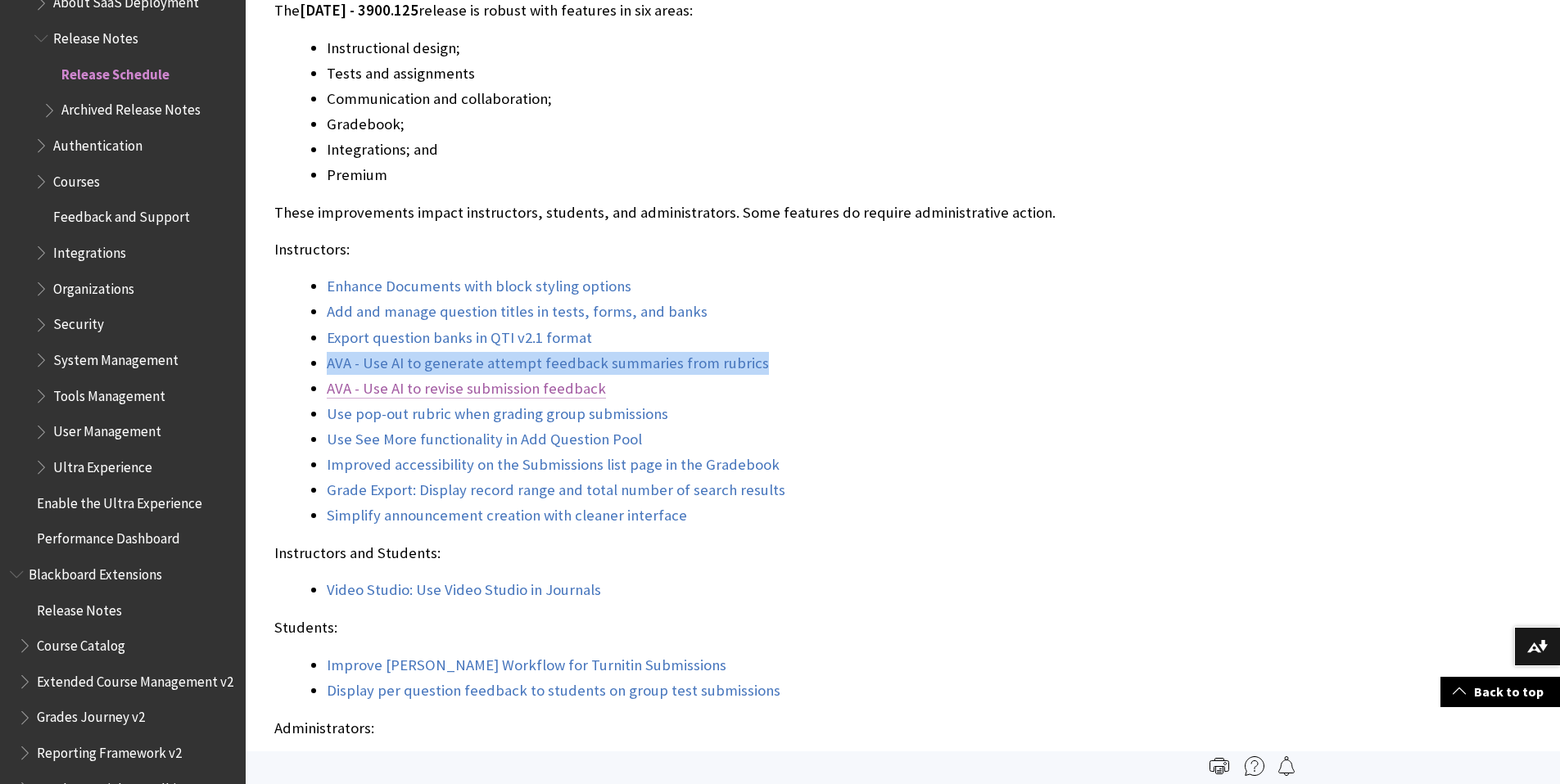
click at [461, 387] on link "AVA - Use AI to revise submission feedback" at bounding box center [466, 388] width 279 height 19
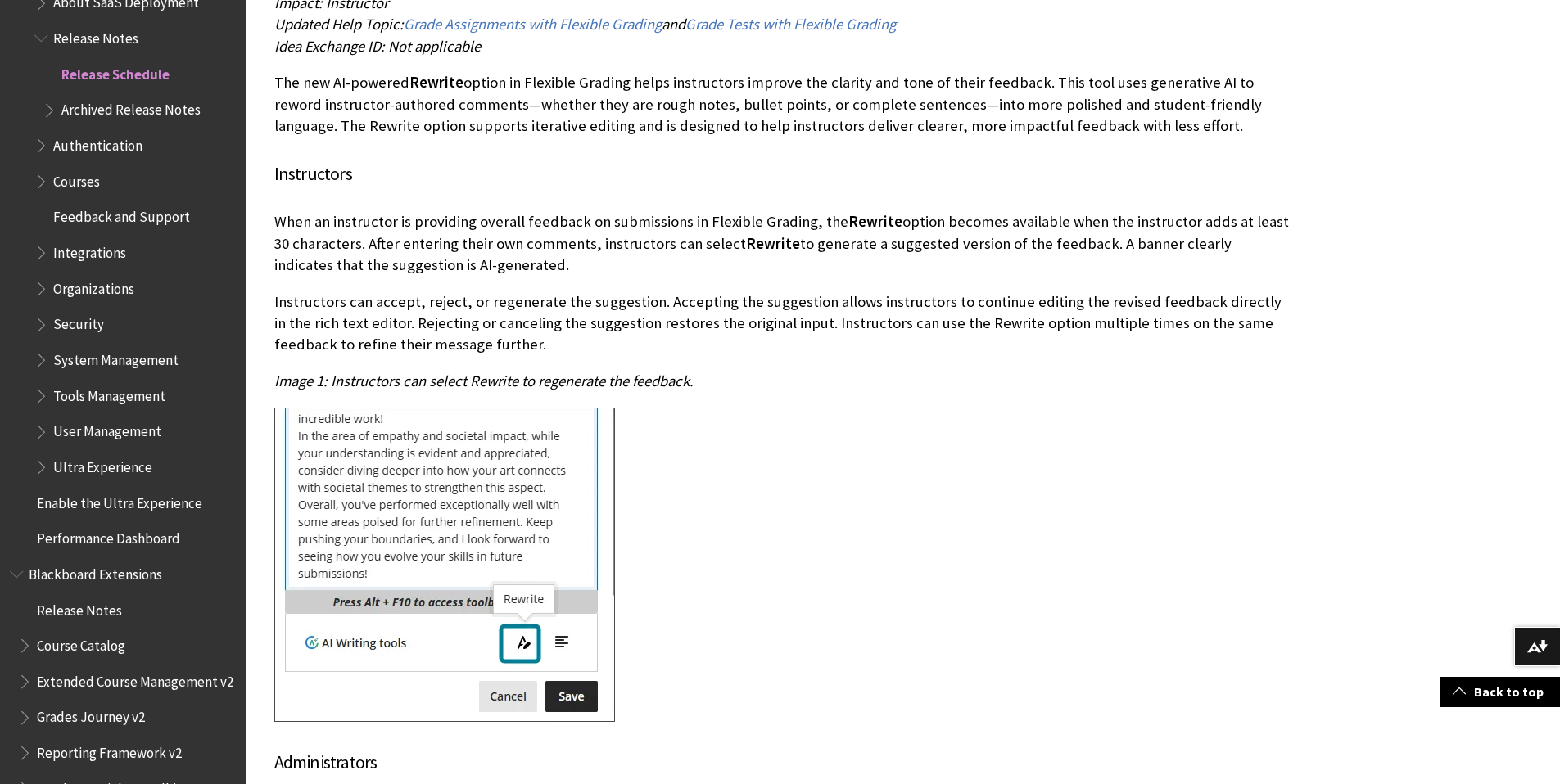
scroll to position [20171, 0]
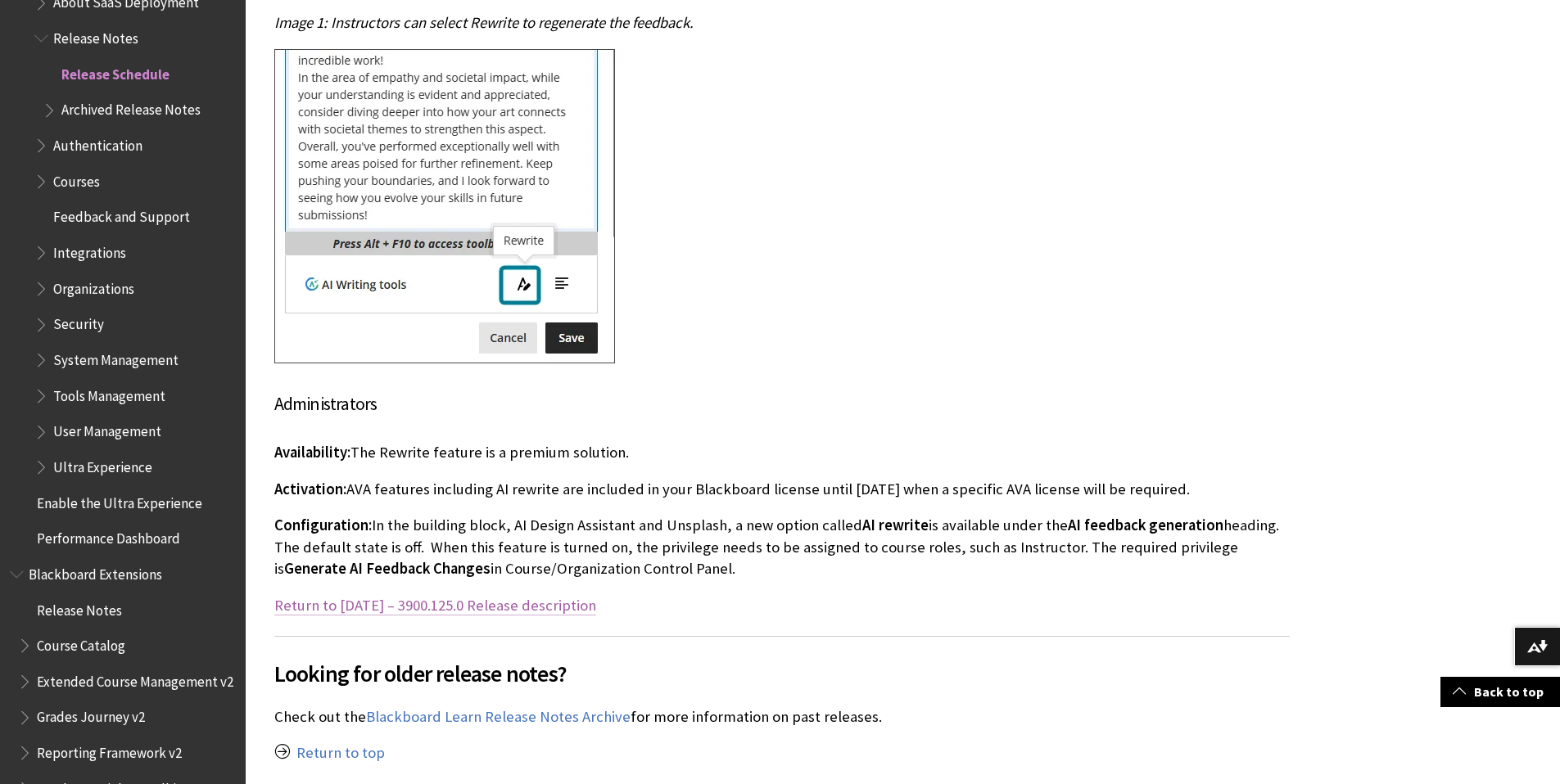
click at [487, 596] on link "Return to September 2025 – 3900.125.0 Release description" at bounding box center [435, 605] width 322 height 19
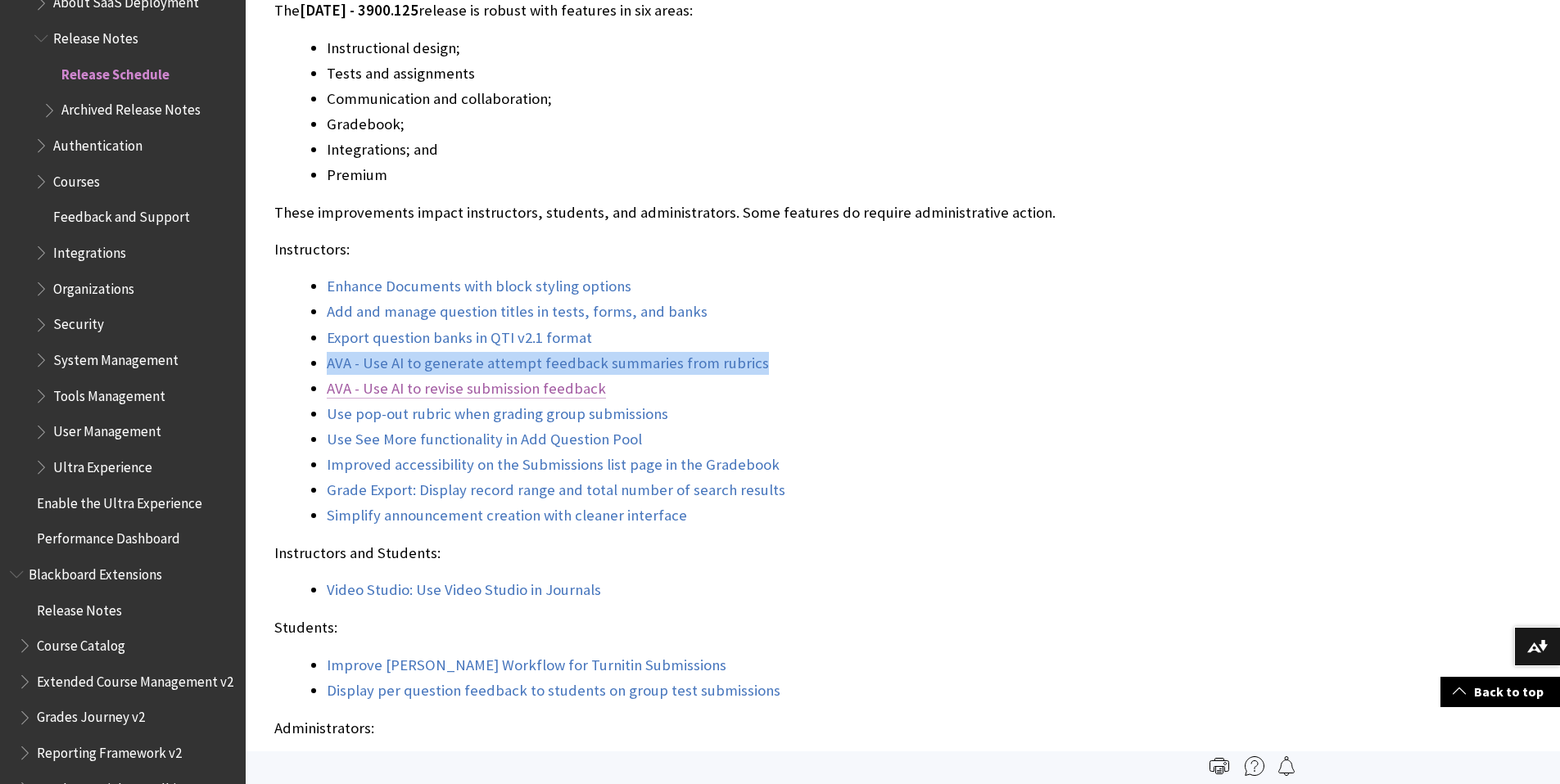
click at [469, 387] on link "AVA - Use AI to revise submission feedback" at bounding box center [466, 388] width 279 height 19
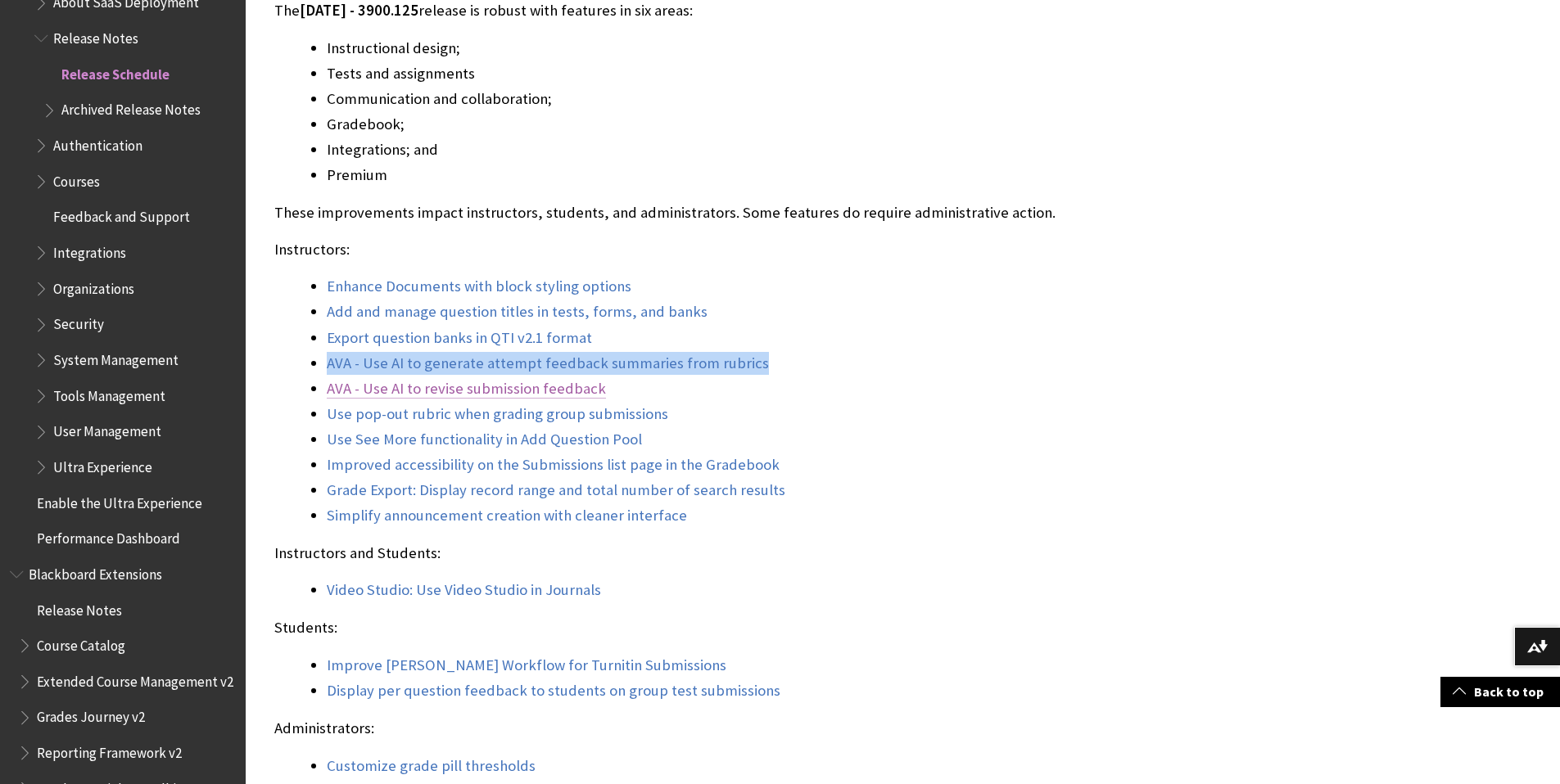
scroll to position [19663, 0]
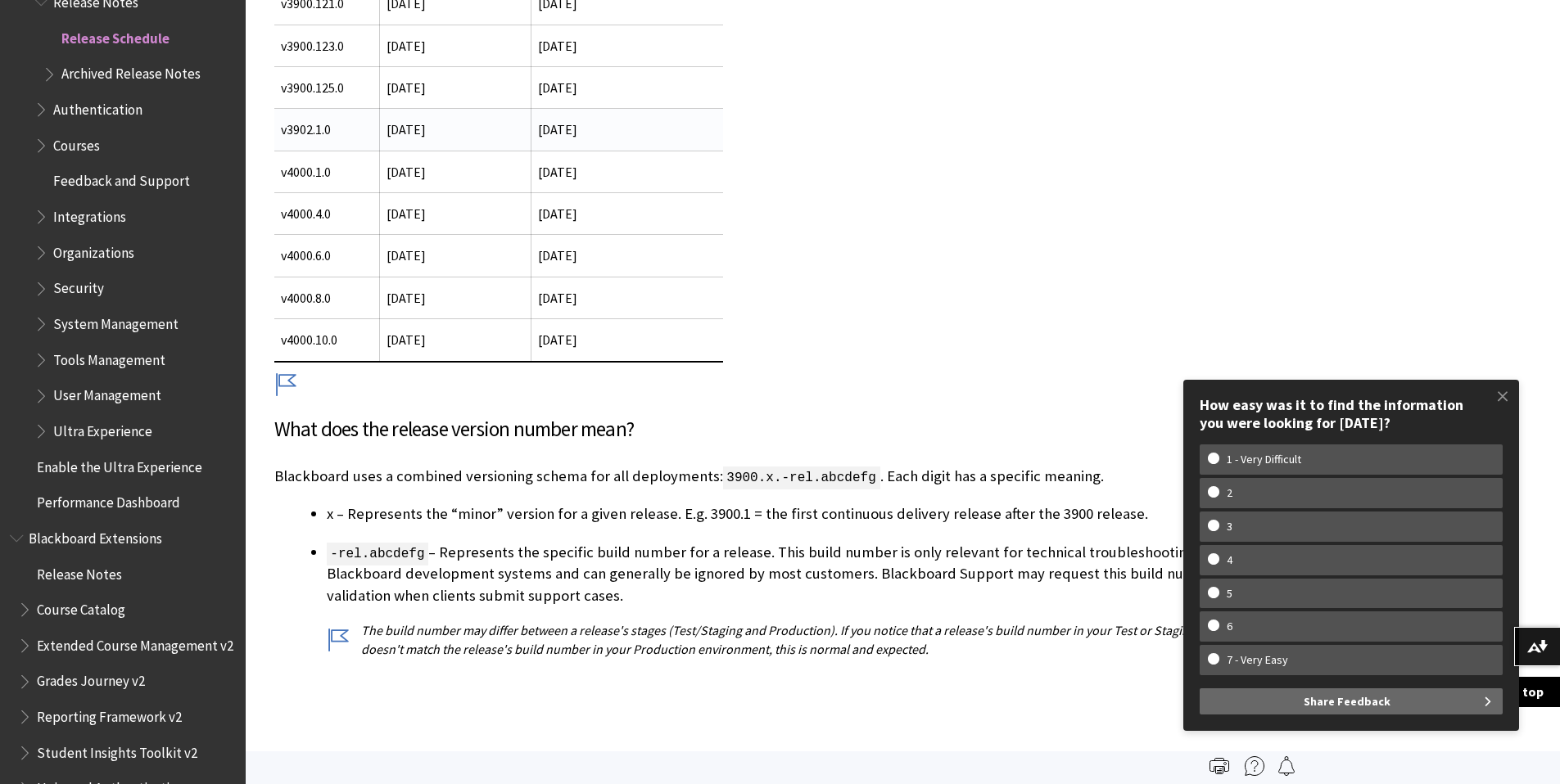
scroll to position [597, 0]
